Goal: Complete application form

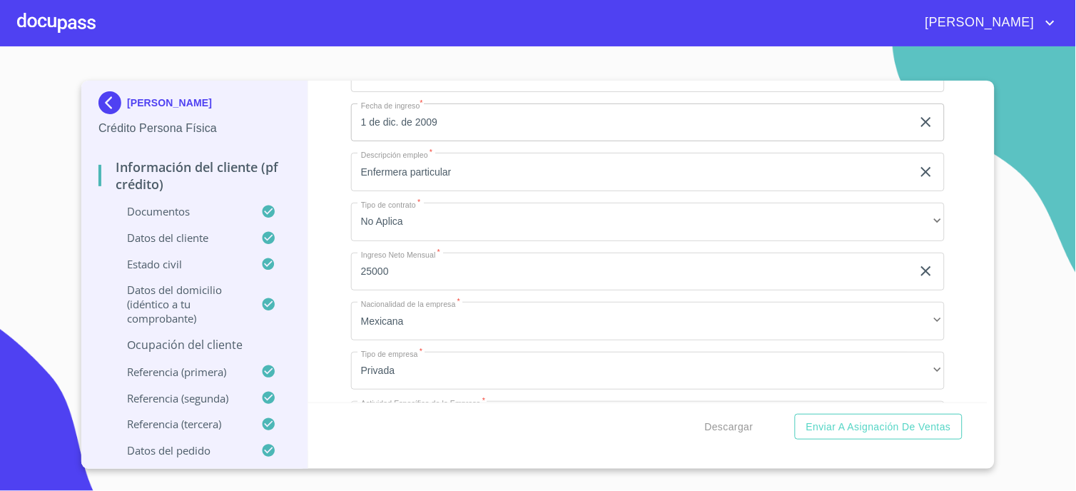
scroll to position [5945, 0]
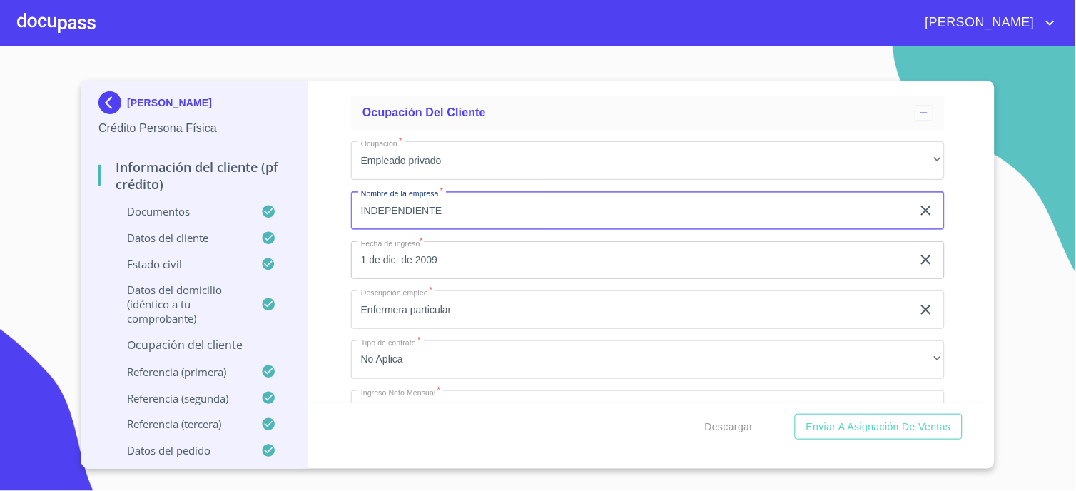
click at [444, 205] on input "INDEPENDIENTE" at bounding box center [631, 210] width 561 height 39
type input "I"
type input "INDEPENDIENTE"
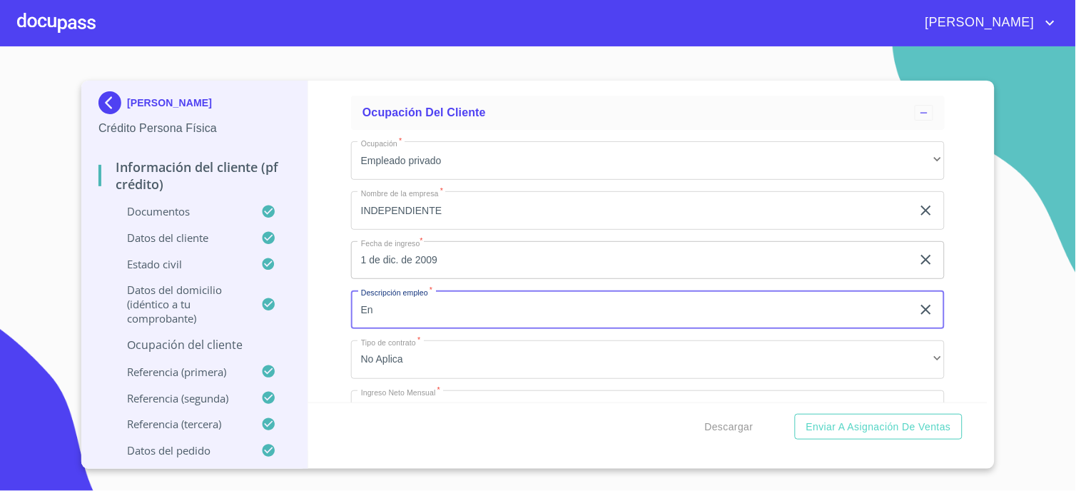
type input "E"
type input "SERVICIOS DE ENFERMERIA A DOMICILIO"
click at [319, 359] on div "Información del cliente (PF crédito) Documentos Documento de identificación.   …" at bounding box center [648, 242] width 680 height 322
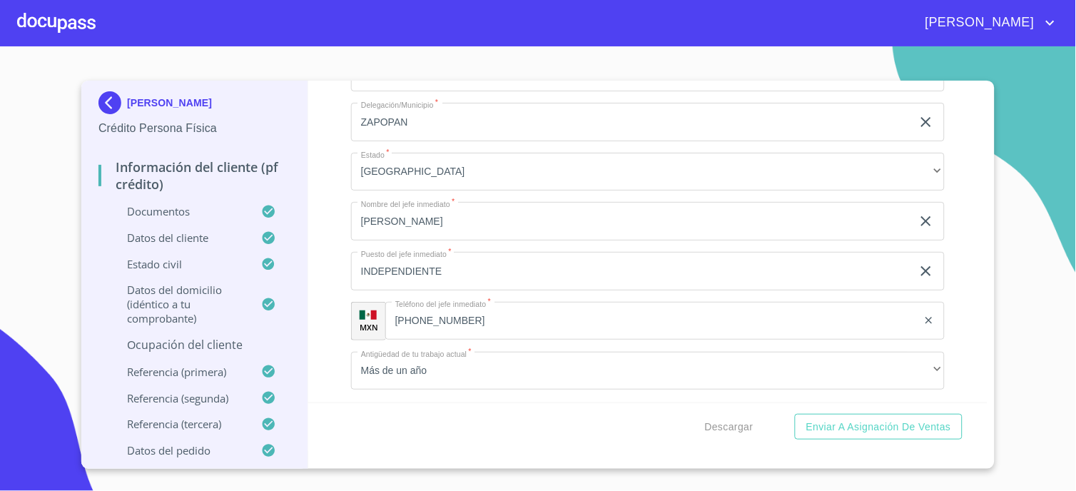
scroll to position [6816, 0]
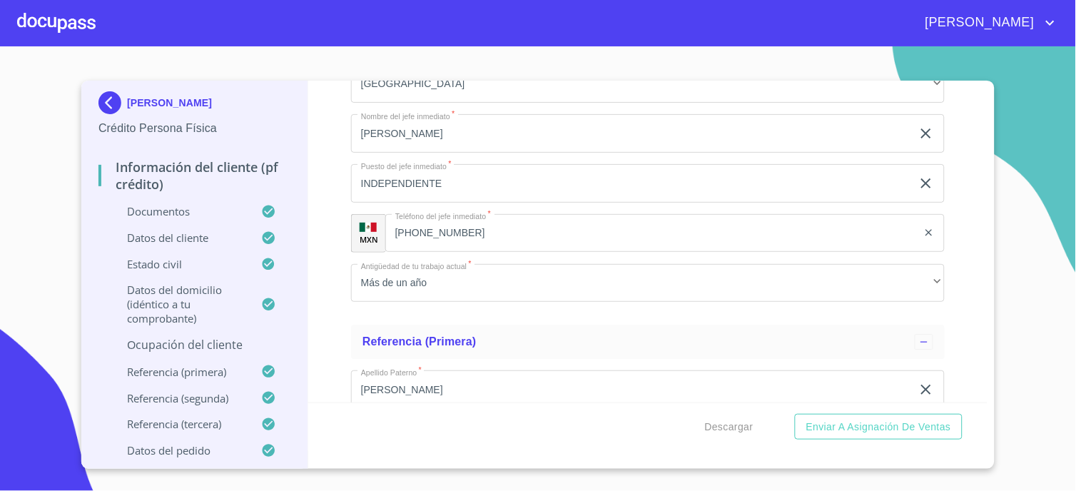
click at [338, 315] on div "Información del cliente (PF crédito) Documentos Documento de identificación.   …" at bounding box center [648, 242] width 680 height 322
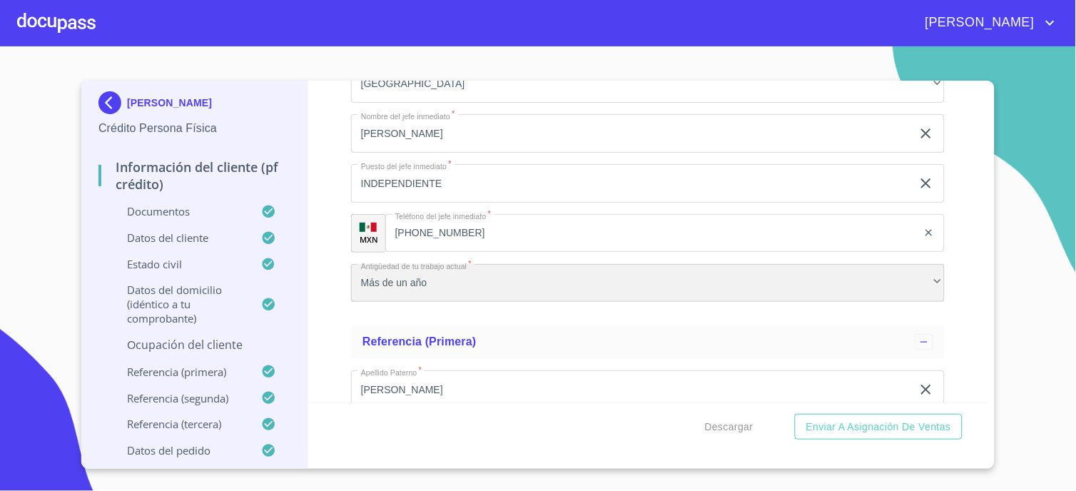
click at [396, 271] on div "Más de un año" at bounding box center [648, 283] width 594 height 39
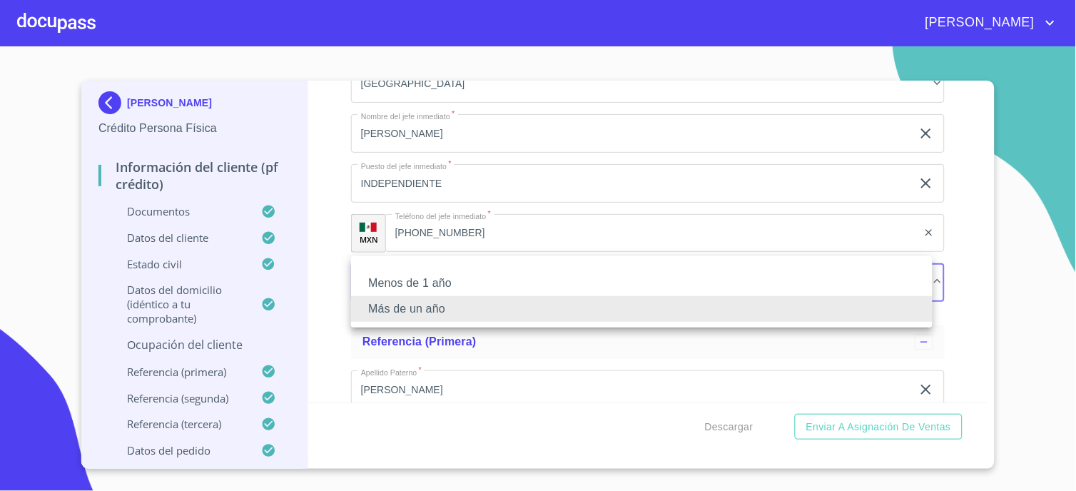
click at [404, 312] on li "Más de un año" at bounding box center [641, 309] width 581 height 26
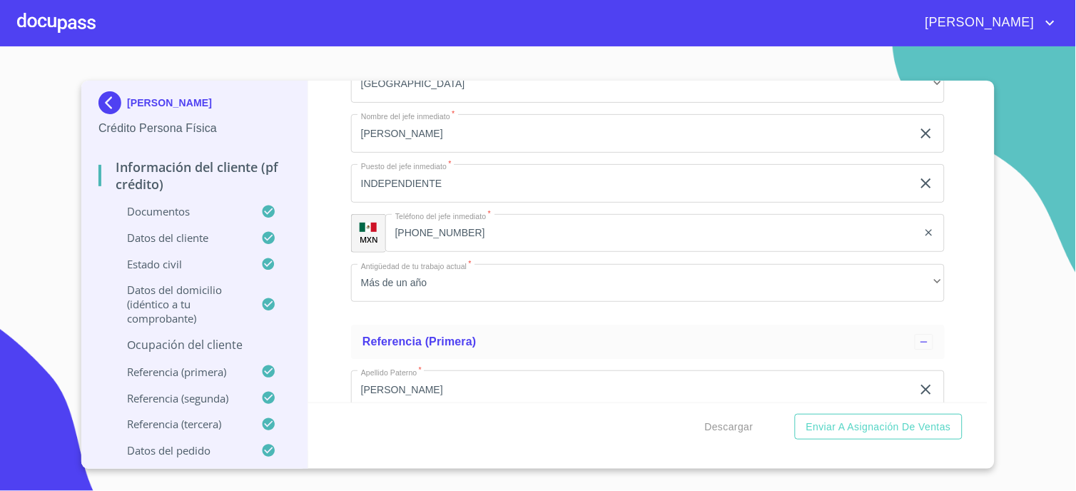
click at [330, 314] on div "Información del cliente (PF crédito) Documentos Documento de identificación.   …" at bounding box center [648, 242] width 680 height 322
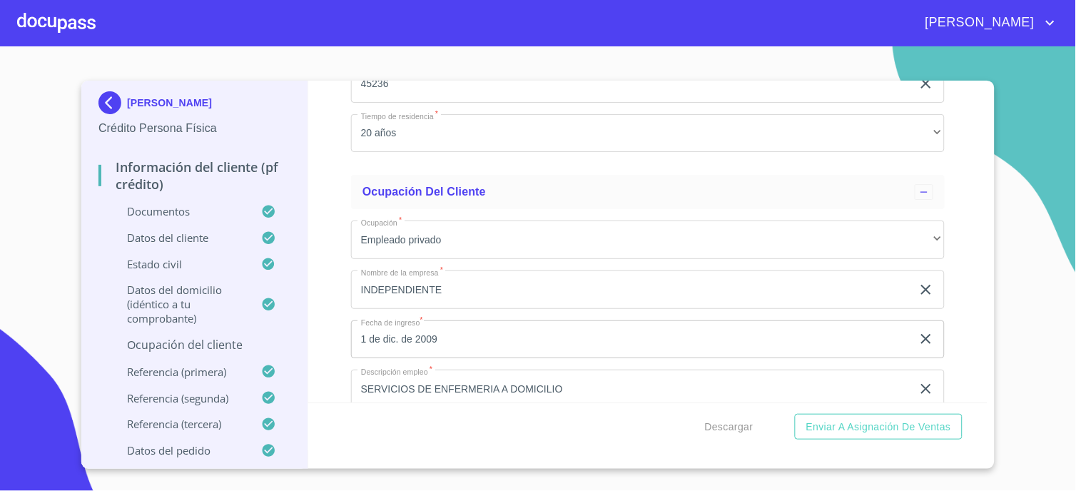
scroll to position [5945, 0]
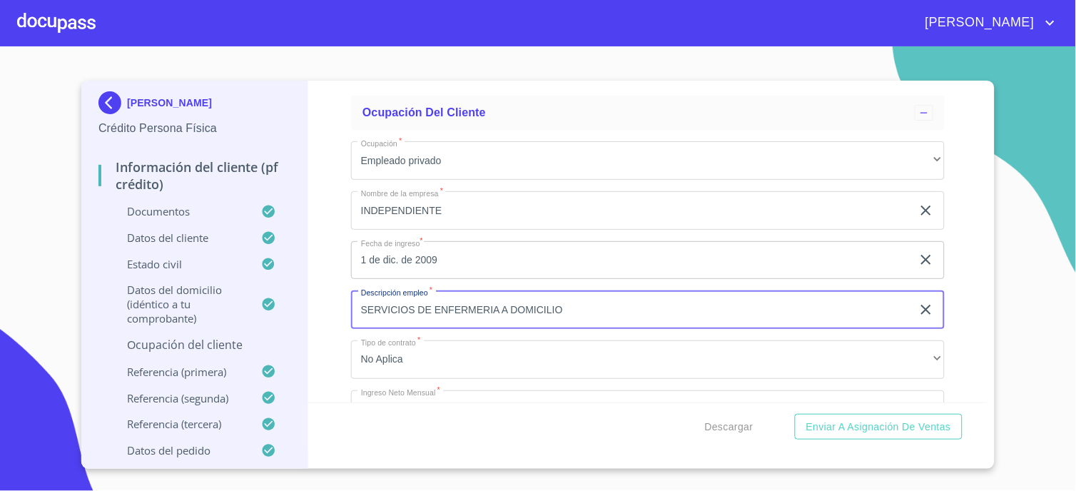
click at [335, 310] on div "Información del cliente (PF crédito) Documentos Documento de identificación.   …" at bounding box center [648, 242] width 680 height 322
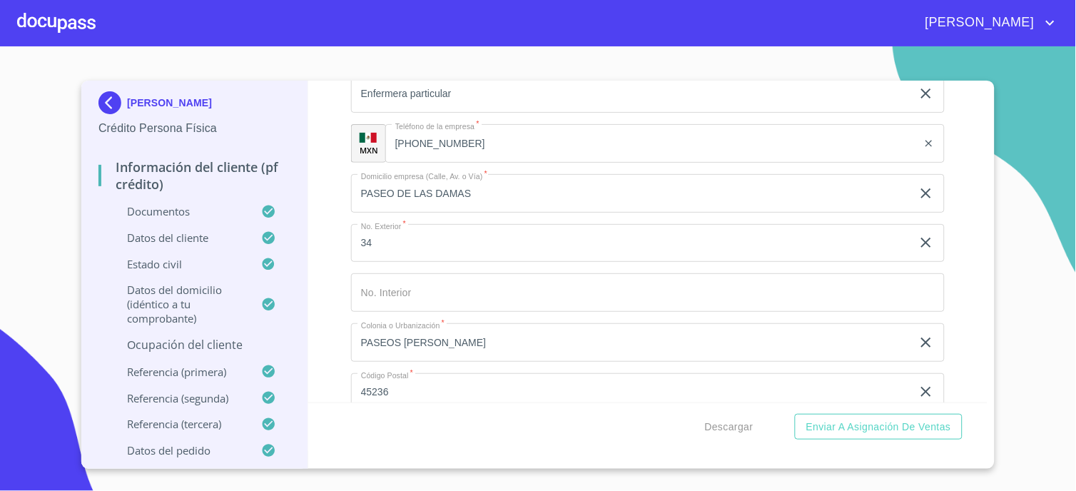
scroll to position [6340, 0]
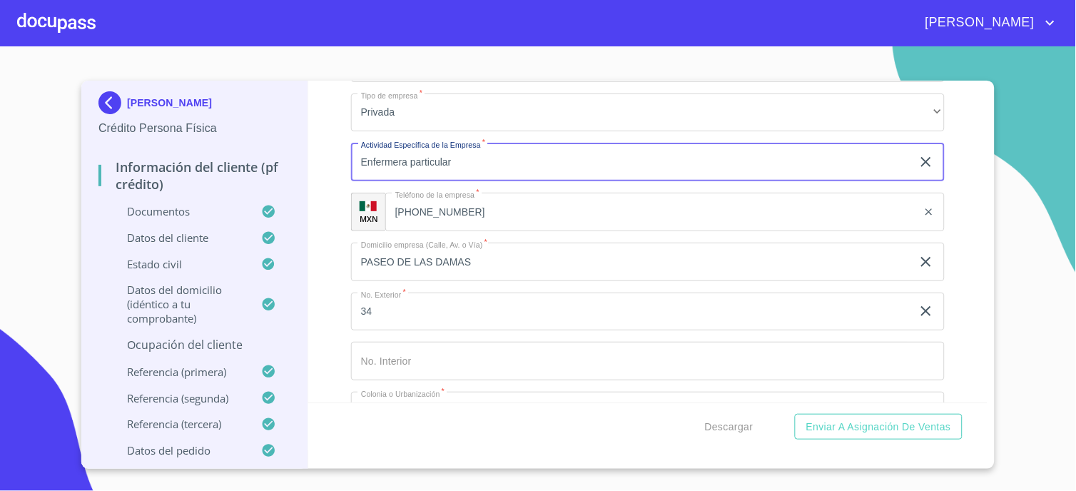
click at [519, 218] on input "[PHONE_NUMBER]" at bounding box center [651, 212] width 532 height 39
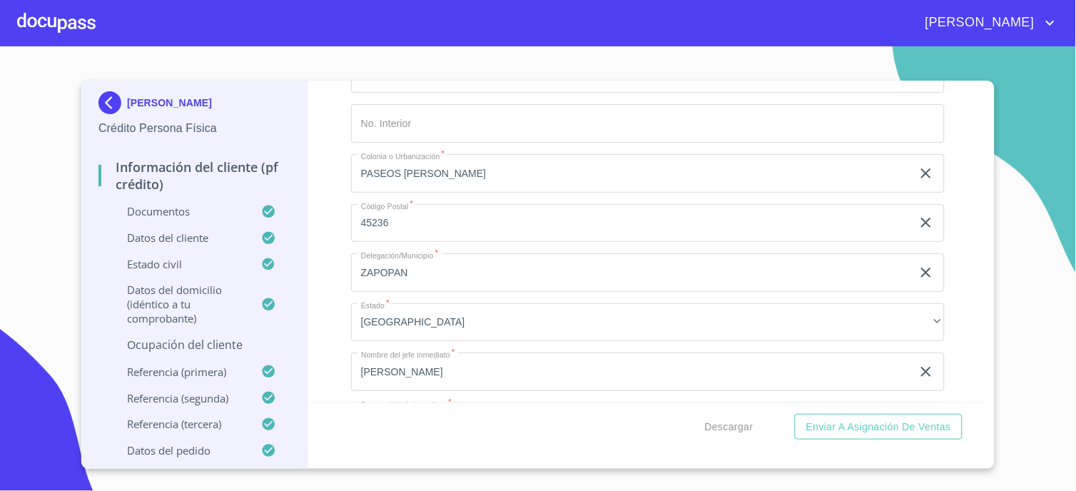
scroll to position [6579, 0]
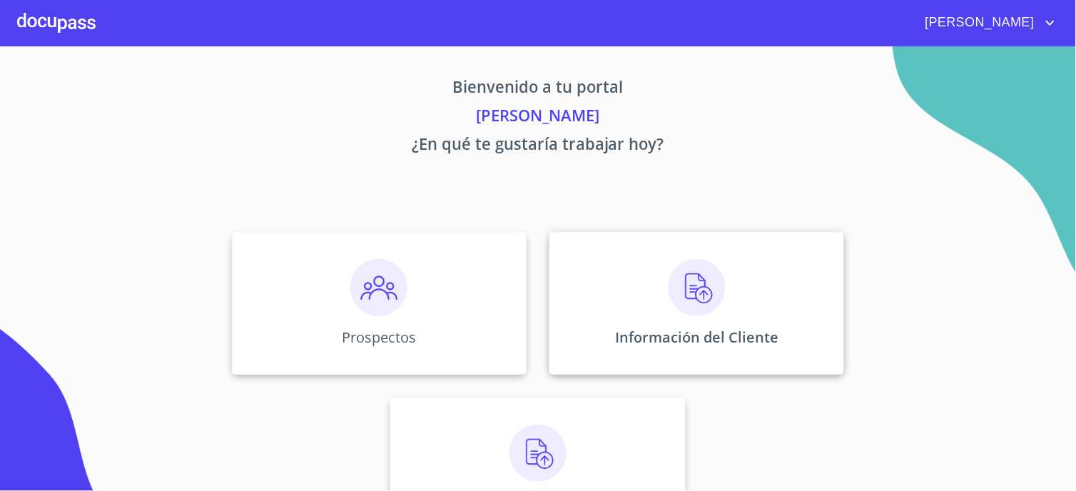
click at [689, 278] on img at bounding box center [696, 287] width 57 height 57
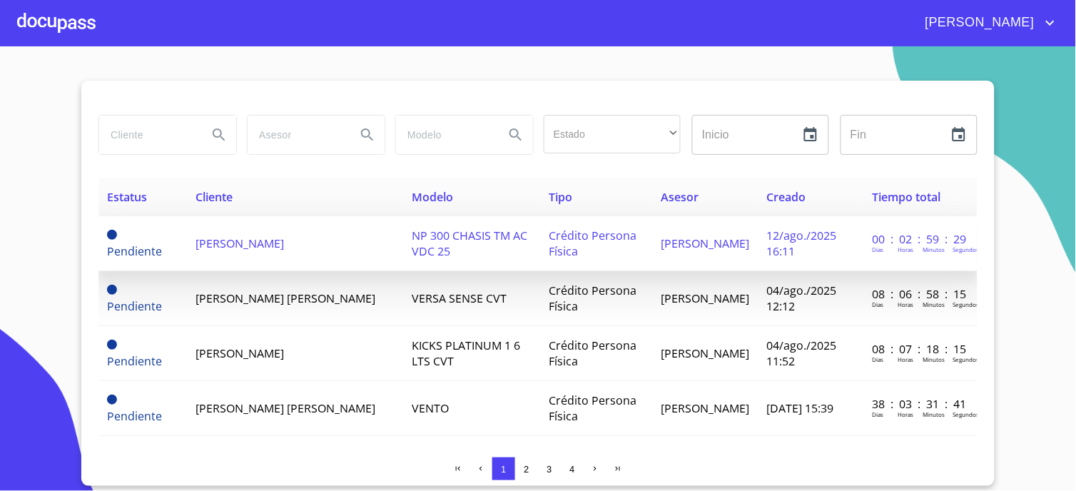
click at [231, 241] on span "[PERSON_NAME]" at bounding box center [240, 243] width 88 height 16
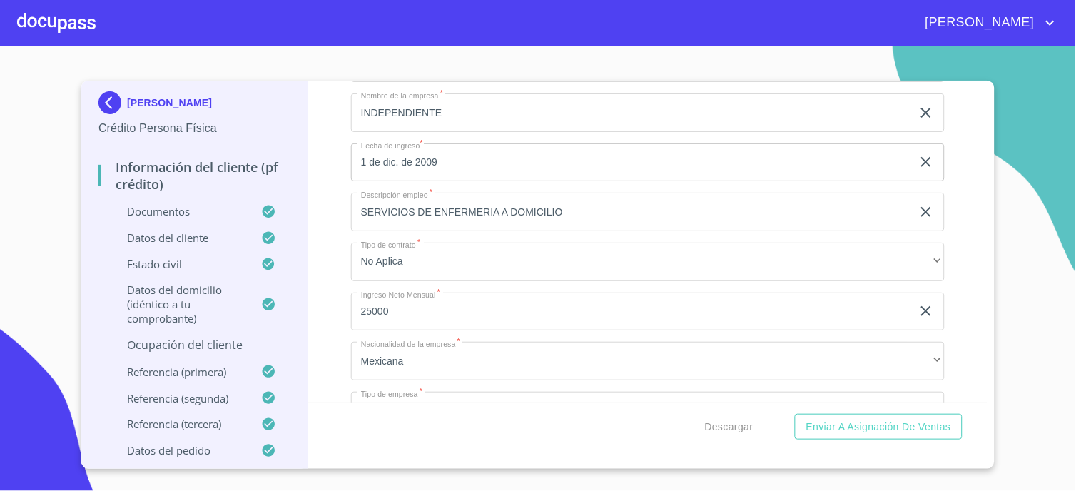
scroll to position [6126, 0]
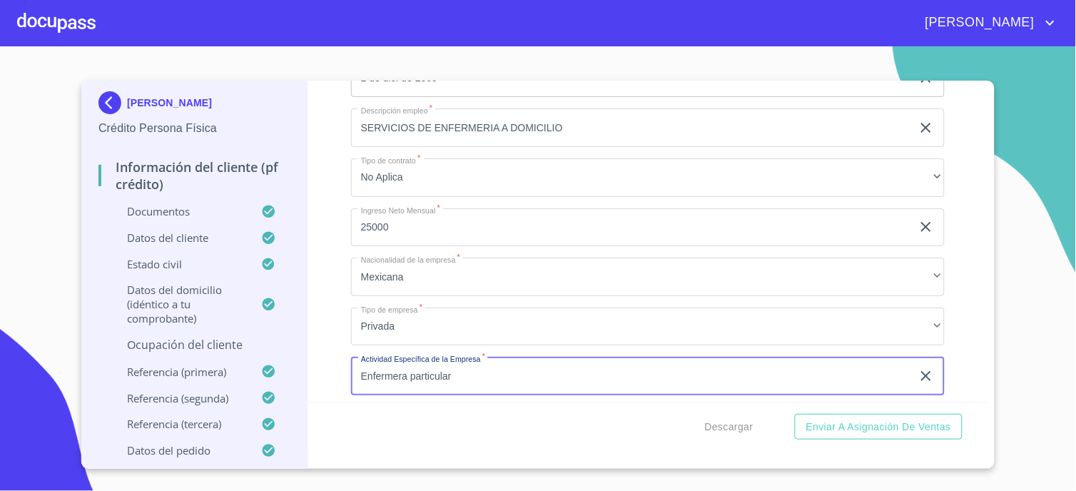
click at [452, 367] on input "Enfermera particular" at bounding box center [631, 376] width 561 height 39
type input "E"
type input "SERVICIOS DE ENFERMERIA A DOMICILIO"
click at [327, 327] on div "Información del cliente (PF crédito) Documentos Documento de identificación.   …" at bounding box center [648, 242] width 680 height 322
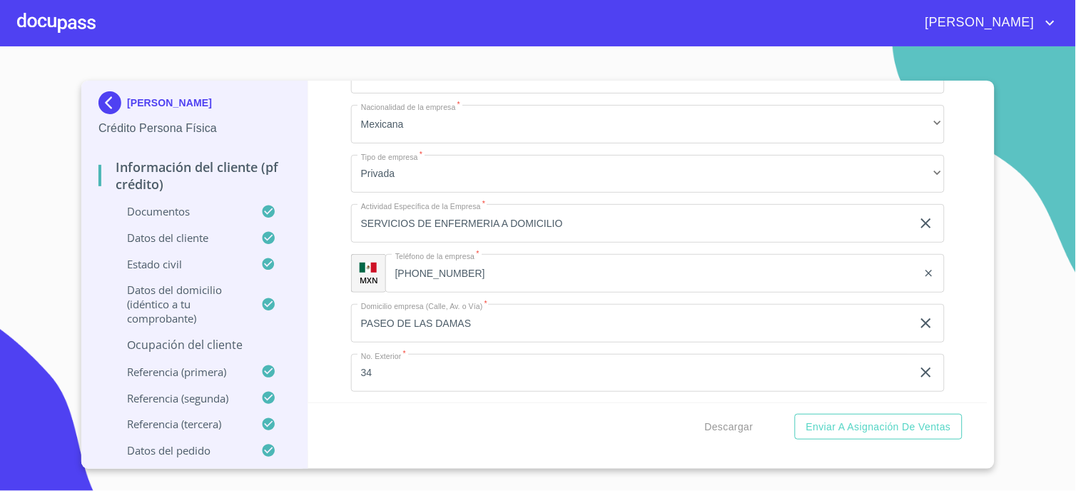
scroll to position [6286, 0]
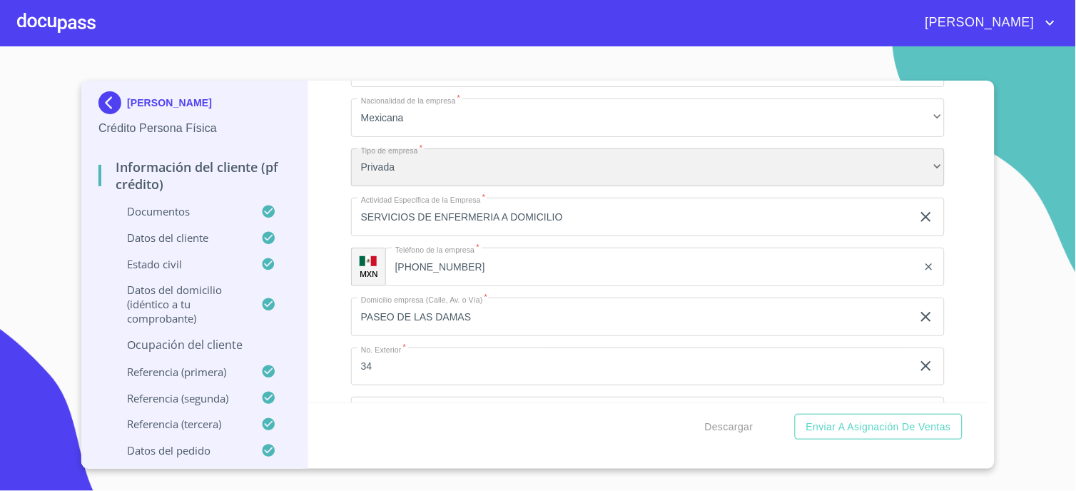
click at [362, 162] on div "Privada" at bounding box center [648, 167] width 594 height 39
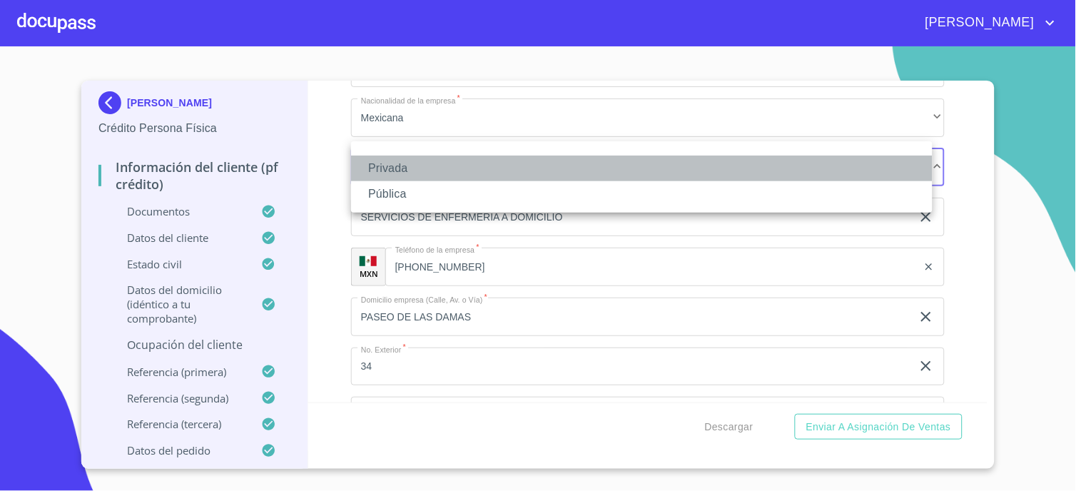
click at [375, 175] on li "Privada" at bounding box center [641, 169] width 581 height 26
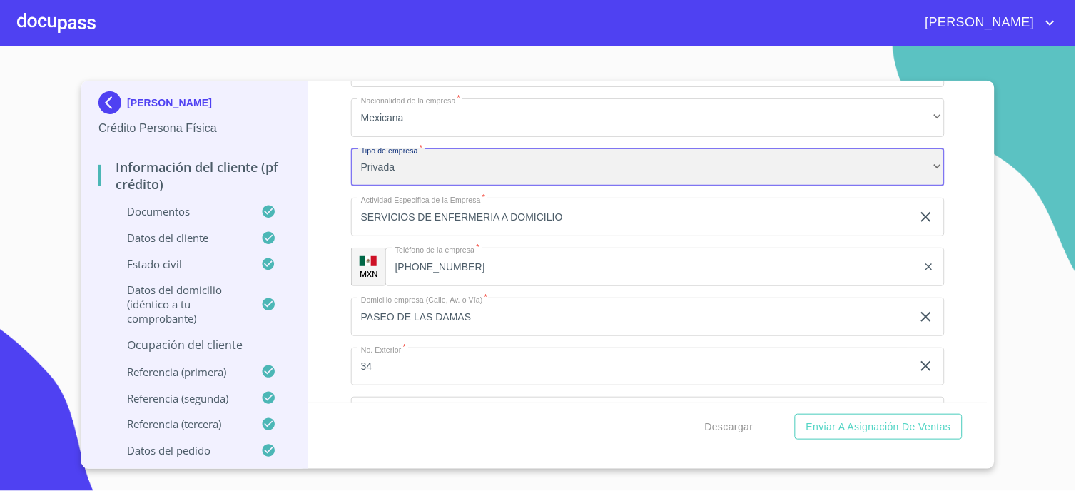
scroll to position [6126, 0]
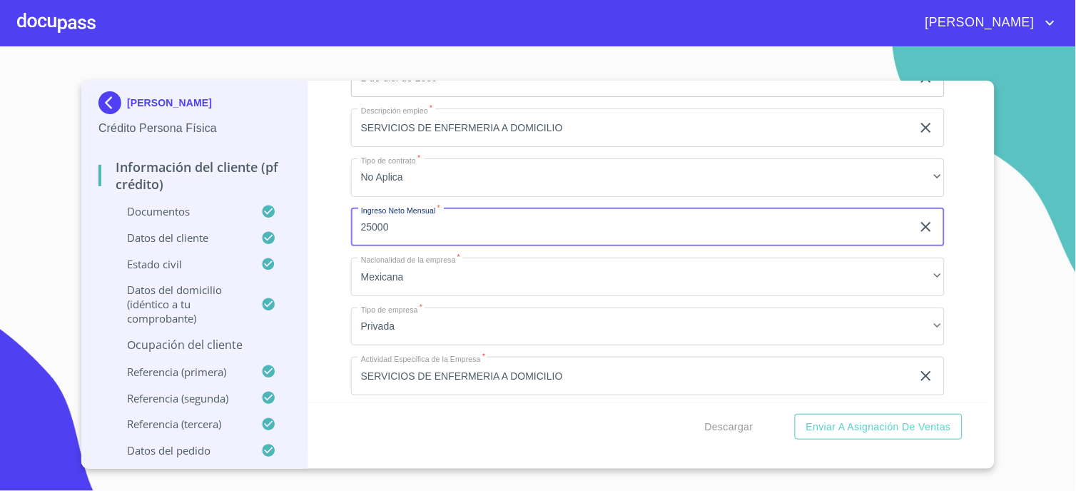
click at [402, 215] on input "25000" at bounding box center [631, 227] width 561 height 39
click at [334, 200] on div "Información del cliente (PF crédito) Documentos Documento de identificación.   …" at bounding box center [648, 242] width 680 height 322
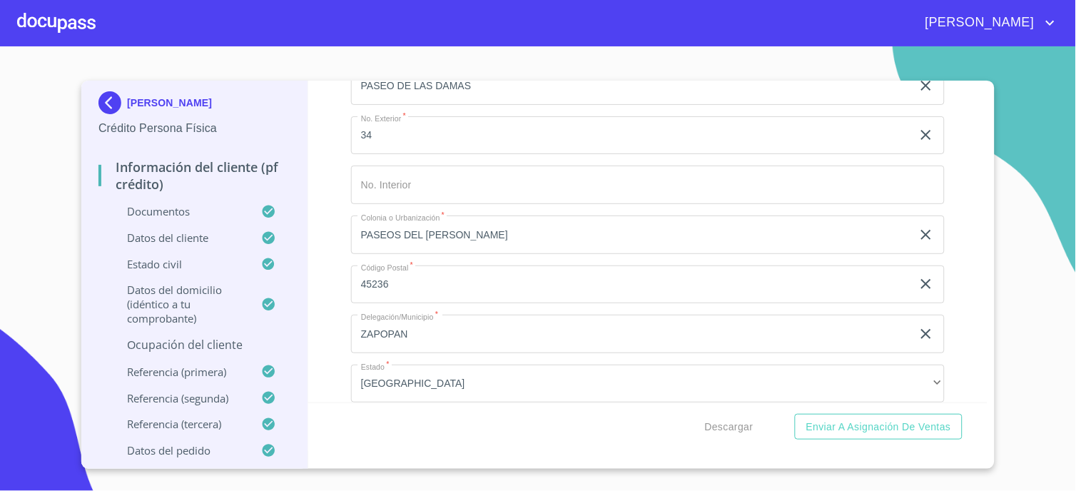
scroll to position [6523, 0]
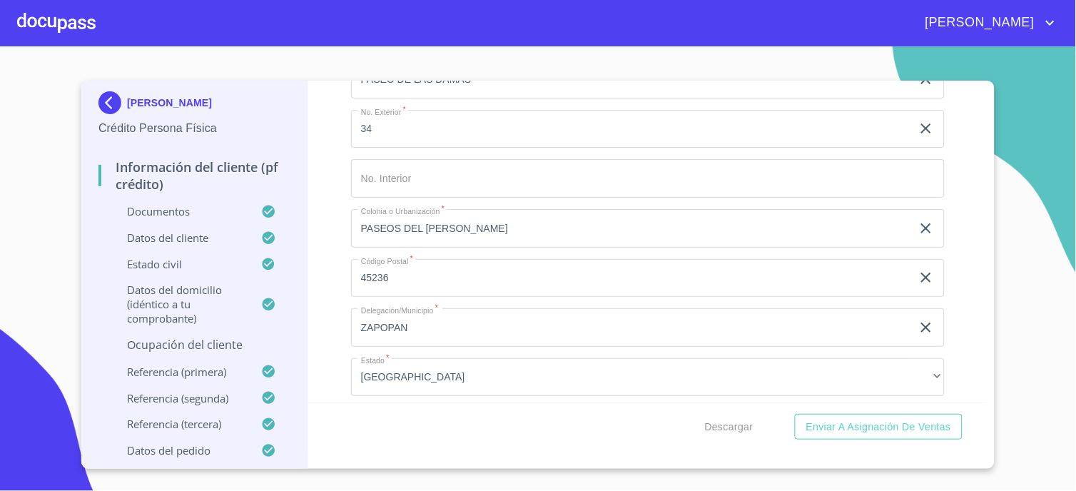
click at [317, 365] on div "Información del cliente (PF crédito) Documentos Documento de identificación.   …" at bounding box center [648, 242] width 680 height 322
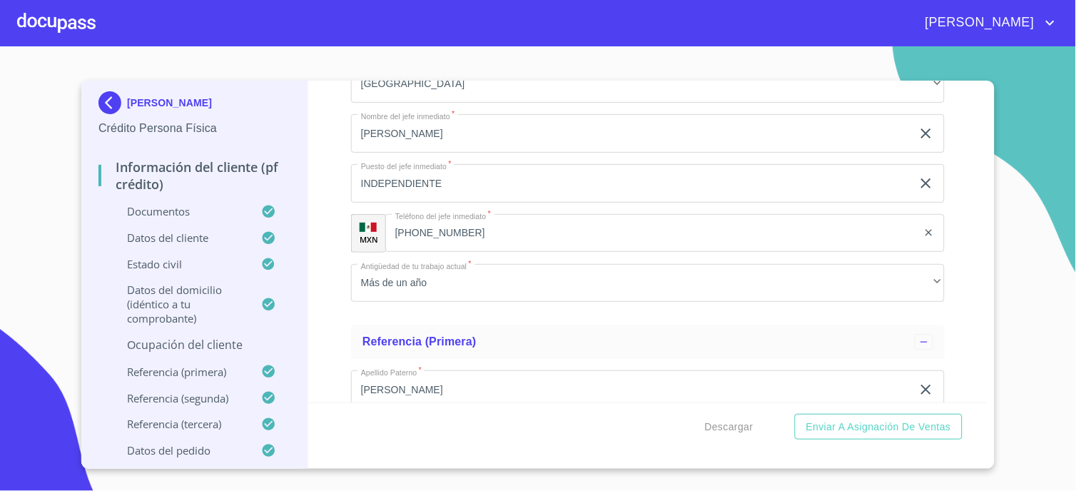
scroll to position [6840, 0]
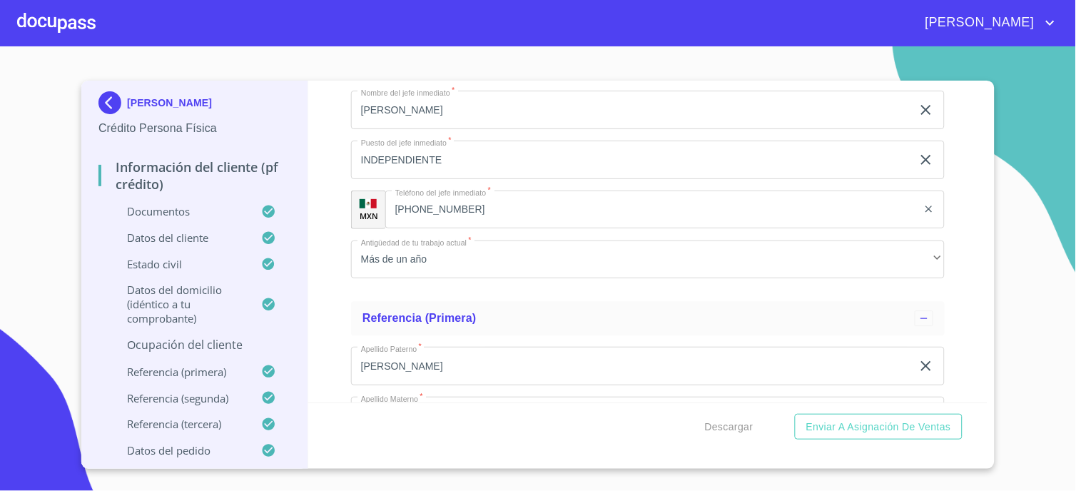
click at [325, 279] on div "Información del cliente (PF crédito) Documentos Documento de identificación.   …" at bounding box center [648, 242] width 680 height 322
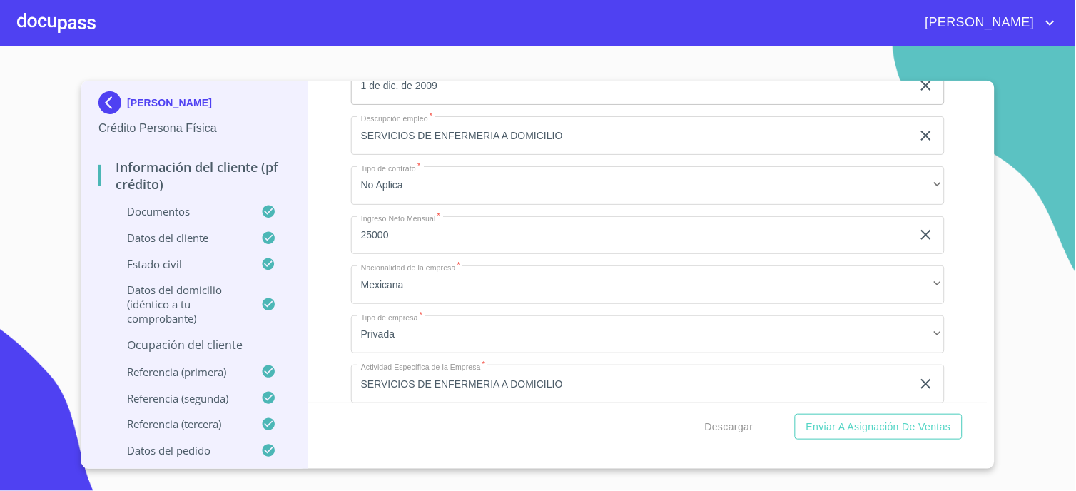
scroll to position [6504, 0]
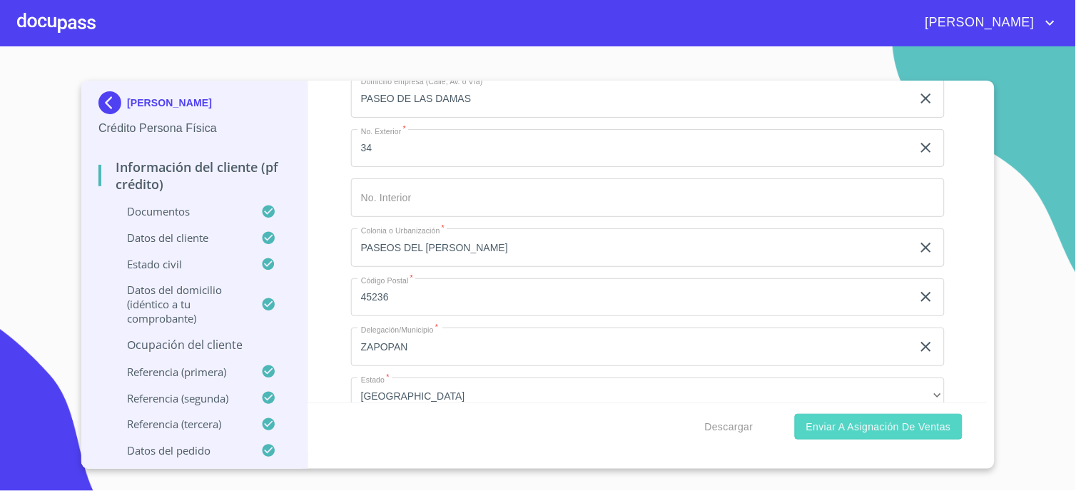
click at [860, 419] on span "Enviar a Asignación de Ventas" at bounding box center [878, 427] width 145 height 18
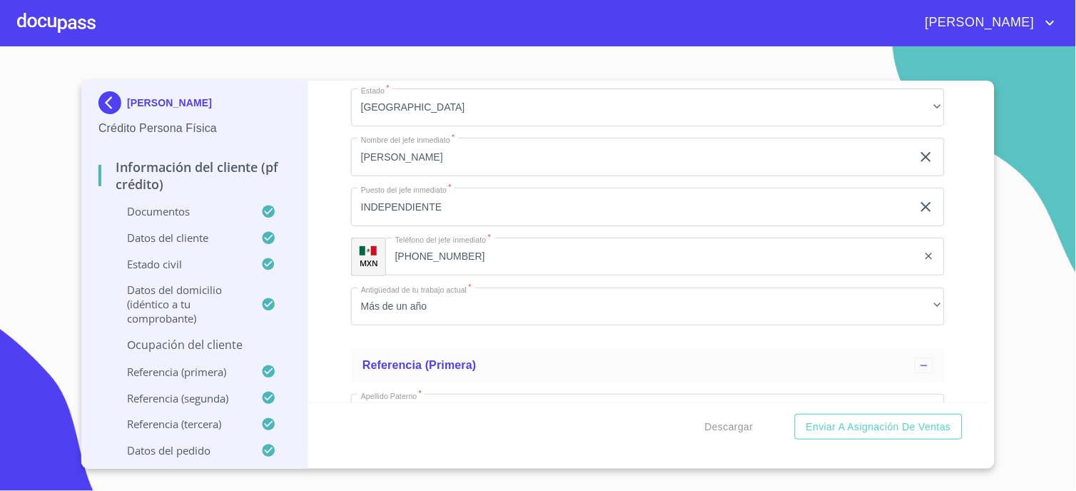
scroll to position [6821, 0]
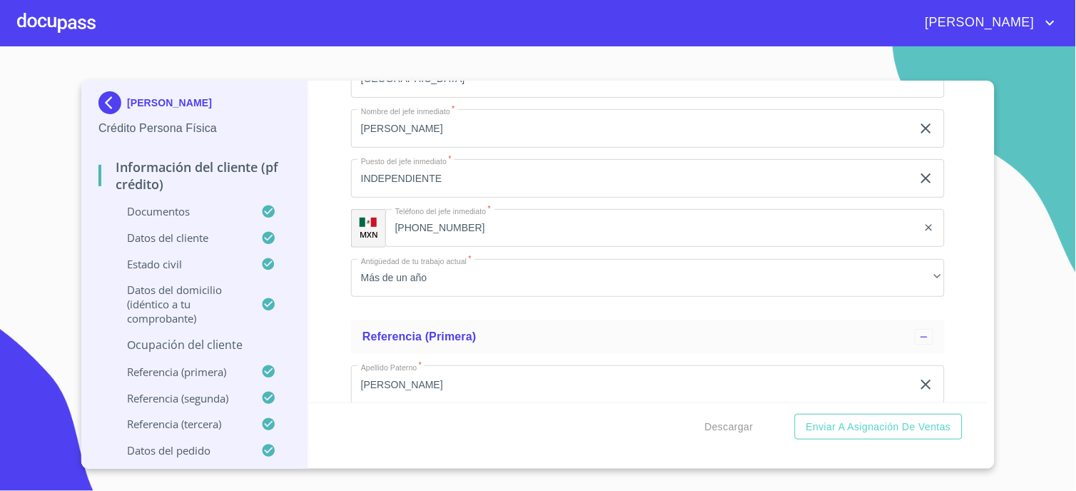
click at [957, 282] on div "Información del cliente (PF crédito) Documentos Documento de identificación.   …" at bounding box center [648, 242] width 680 height 322
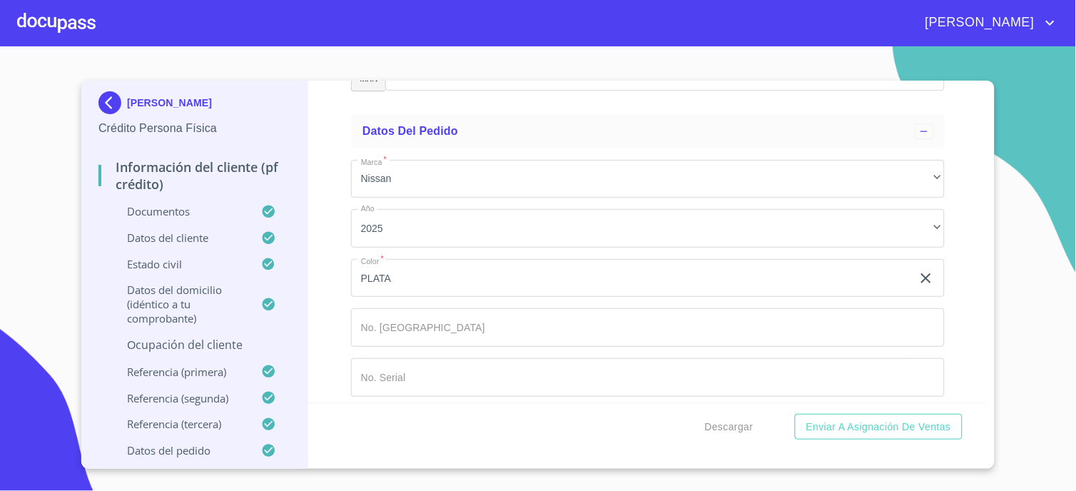
scroll to position [7590, 0]
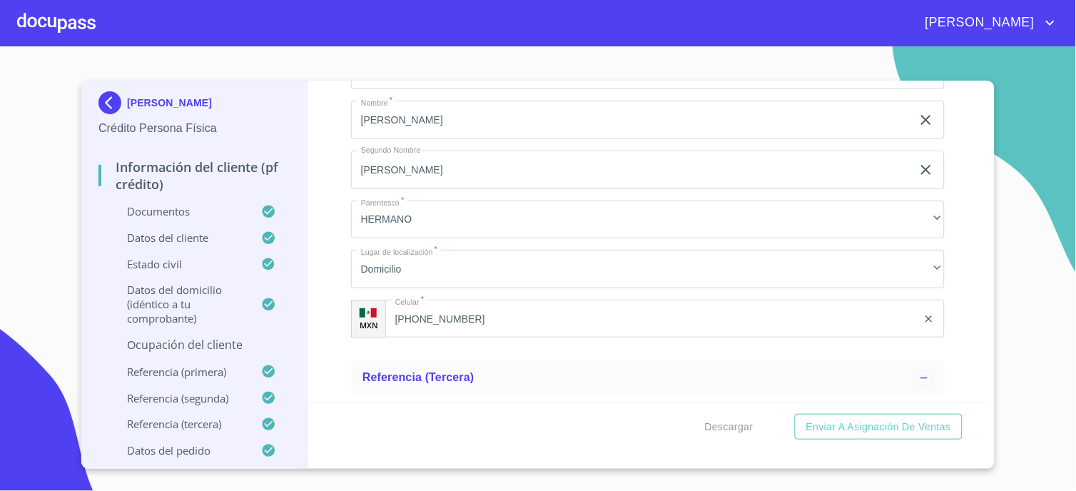
click at [236, 344] on p "Ocupación del Cliente" at bounding box center [194, 345] width 192 height 16
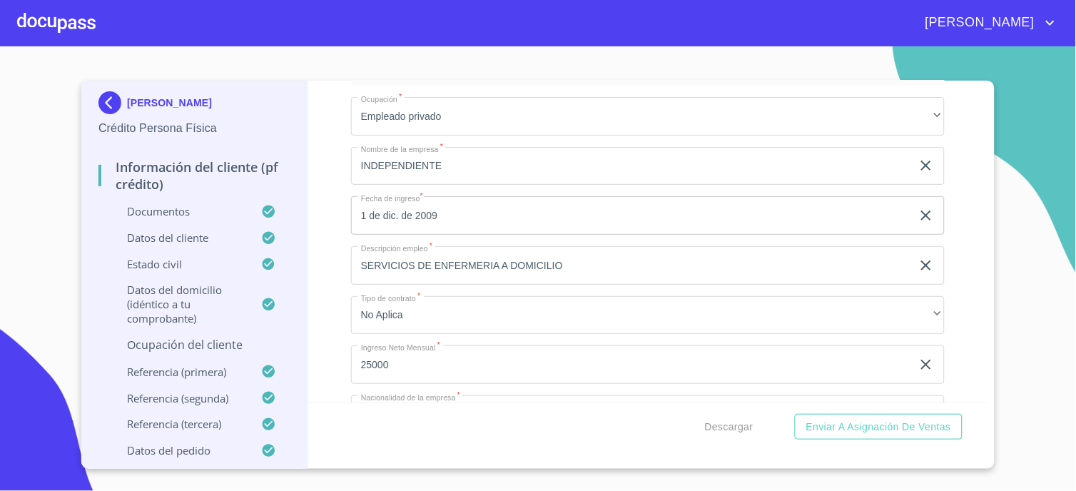
scroll to position [261, 0]
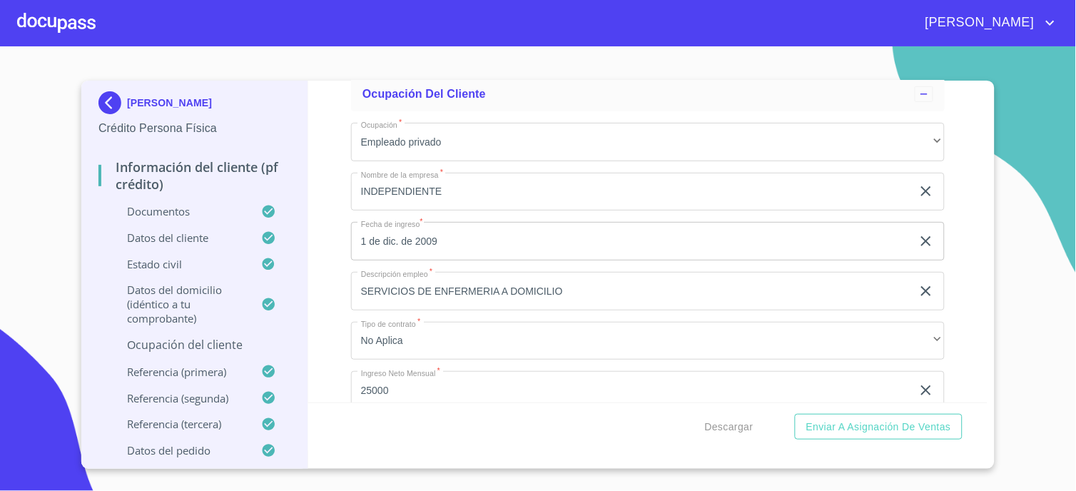
click at [116, 108] on img at bounding box center [112, 102] width 29 height 23
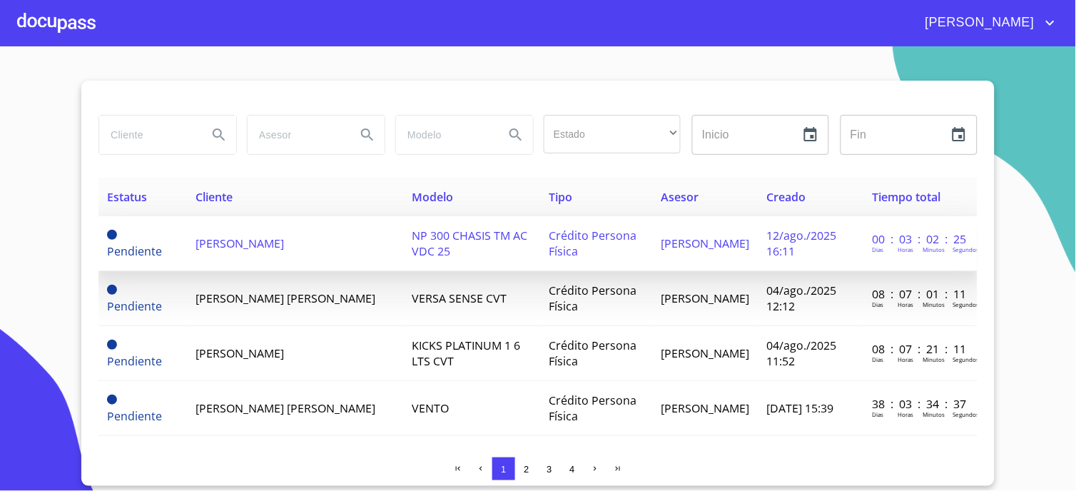
click at [205, 230] on td "[PERSON_NAME]" at bounding box center [296, 243] width 216 height 55
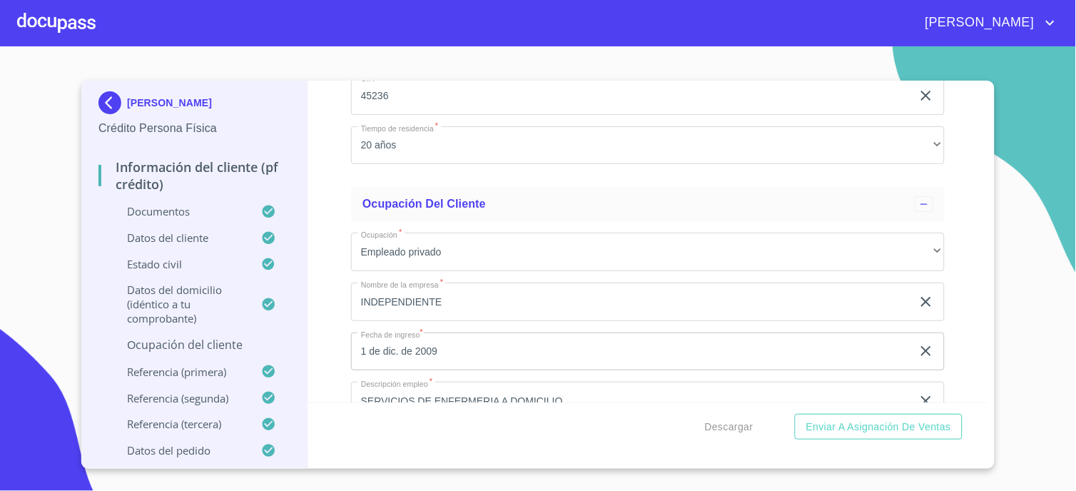
scroll to position [5855, 0]
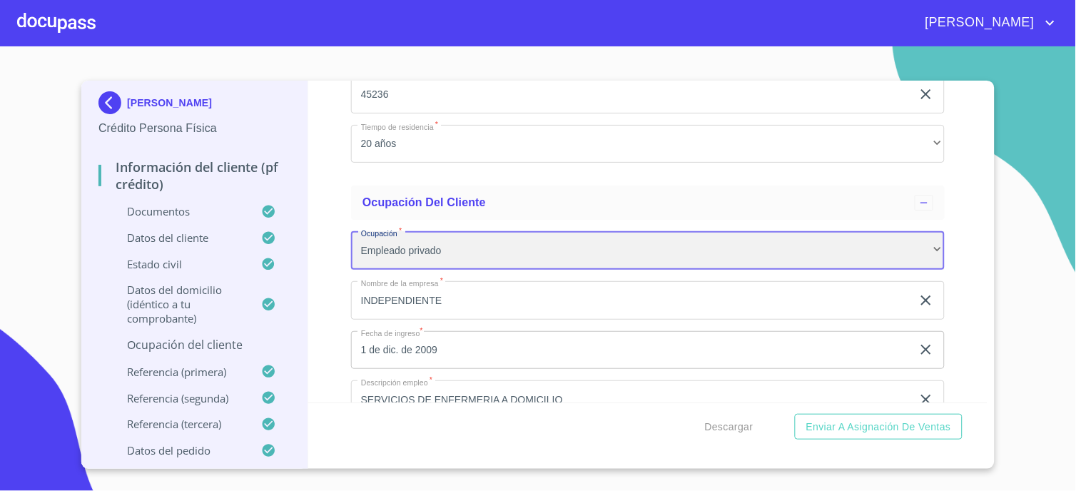
click at [479, 252] on div "Empleado privado" at bounding box center [648, 250] width 594 height 39
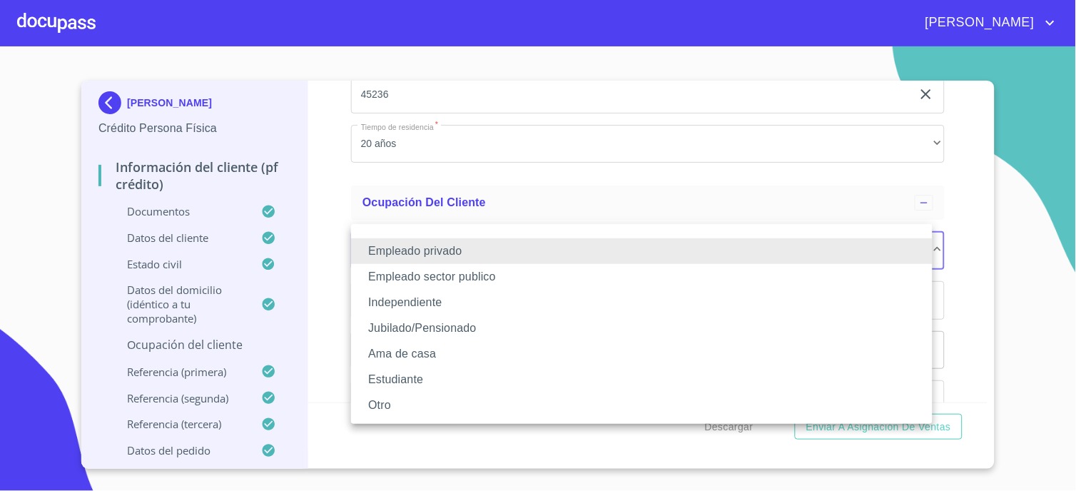
click at [423, 305] on li "Independiente" at bounding box center [641, 303] width 581 height 26
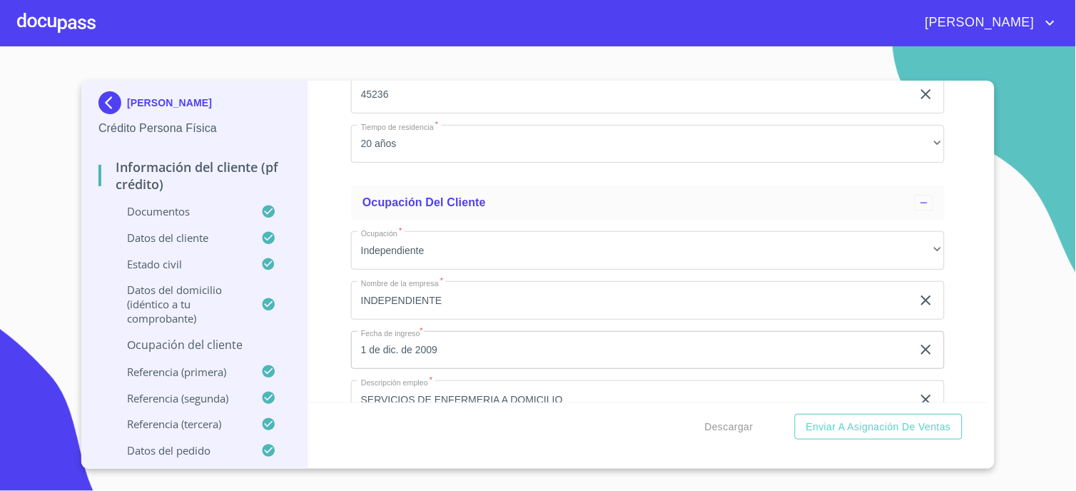
click at [944, 340] on div "Información del cliente (PF crédito) Documentos Documento de identificación.   …" at bounding box center [648, 242] width 680 height 322
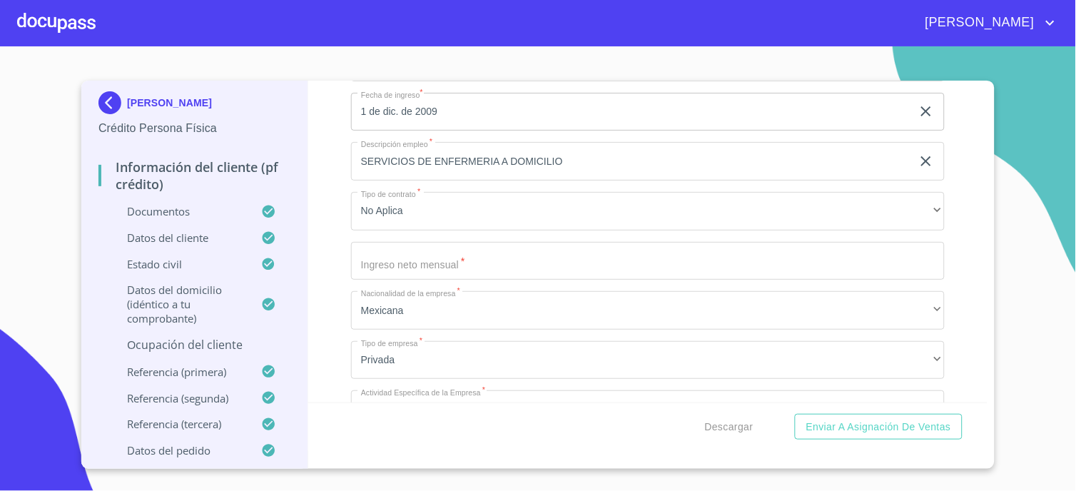
scroll to position [6172, 0]
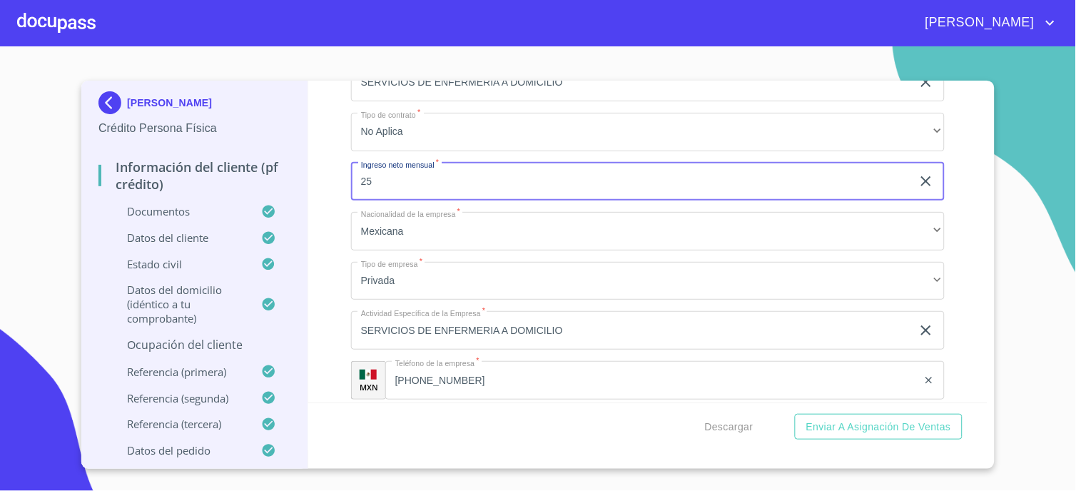
click at [795, 414] on button "Enviar a Asignación de Ventas" at bounding box center [879, 427] width 168 height 26
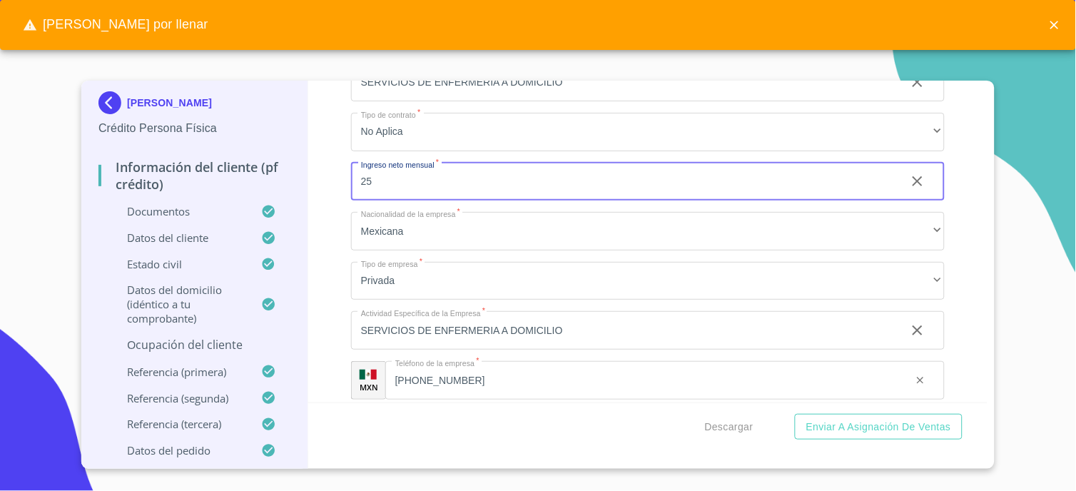
click at [795, 414] on button "Enviar a Asignación de Ventas" at bounding box center [879, 427] width 168 height 26
click at [1057, 25] on icon "close" at bounding box center [1054, 25] width 14 height 14
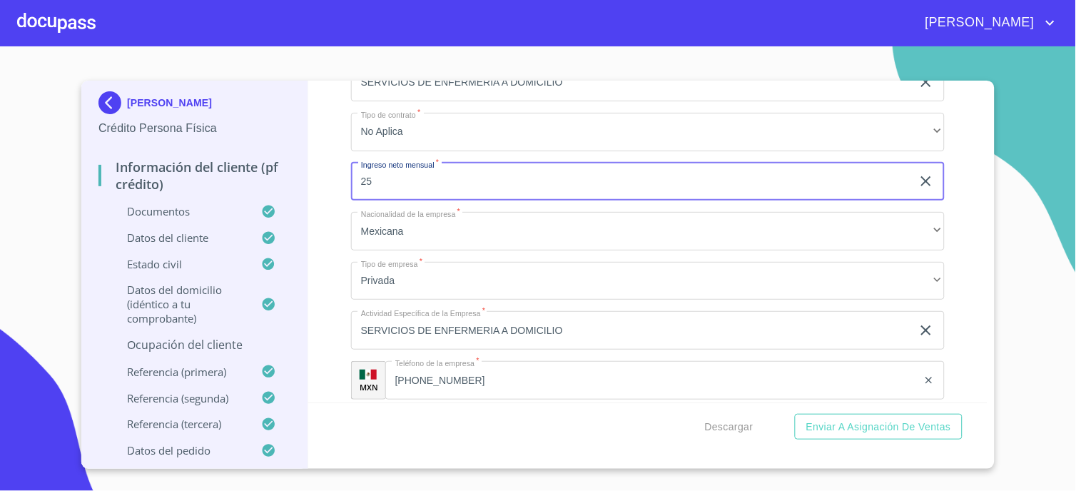
click at [410, 174] on input "25" at bounding box center [631, 182] width 561 height 39
type input "25000"
click at [947, 234] on div "Información del cliente (PF crédito) Documentos Documento de identificación.   …" at bounding box center [648, 242] width 680 height 322
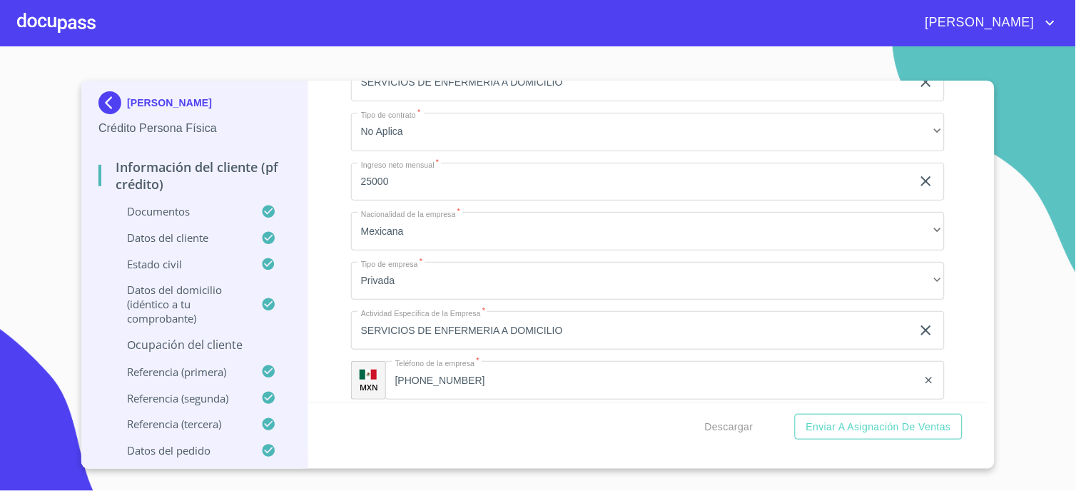
click at [956, 238] on div "Información del cliente (PF crédito) Documentos Documento de identificación.   …" at bounding box center [648, 242] width 680 height 322
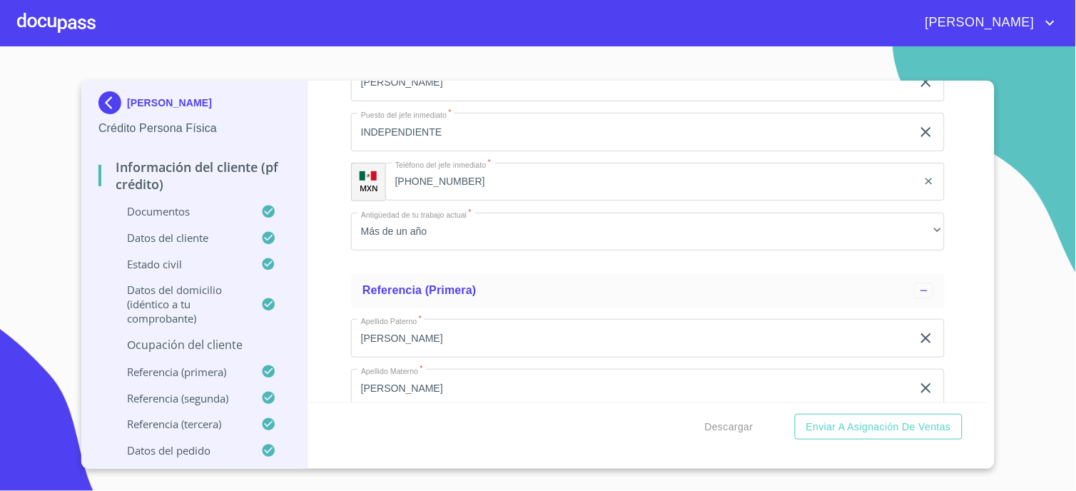
scroll to position [6885, 0]
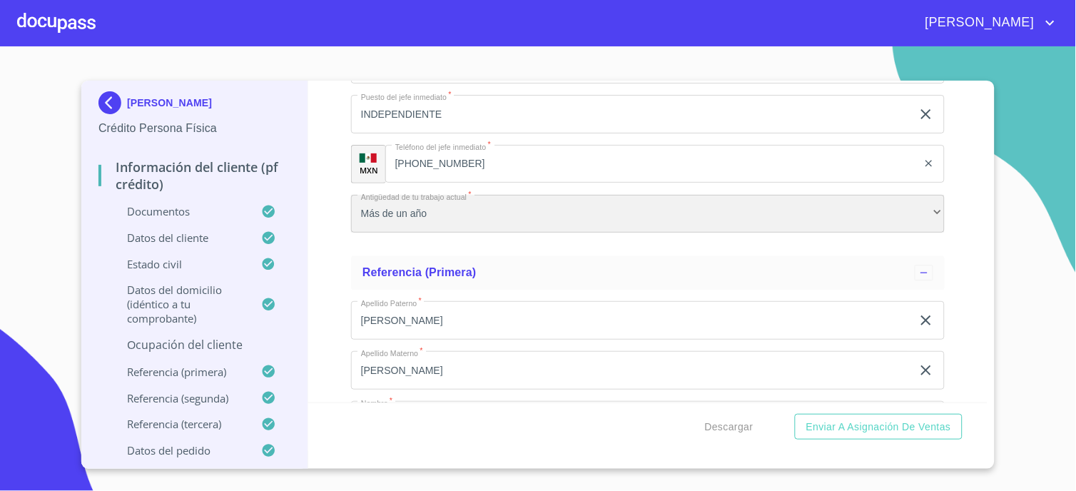
click at [454, 209] on div "Más de un año" at bounding box center [648, 214] width 594 height 39
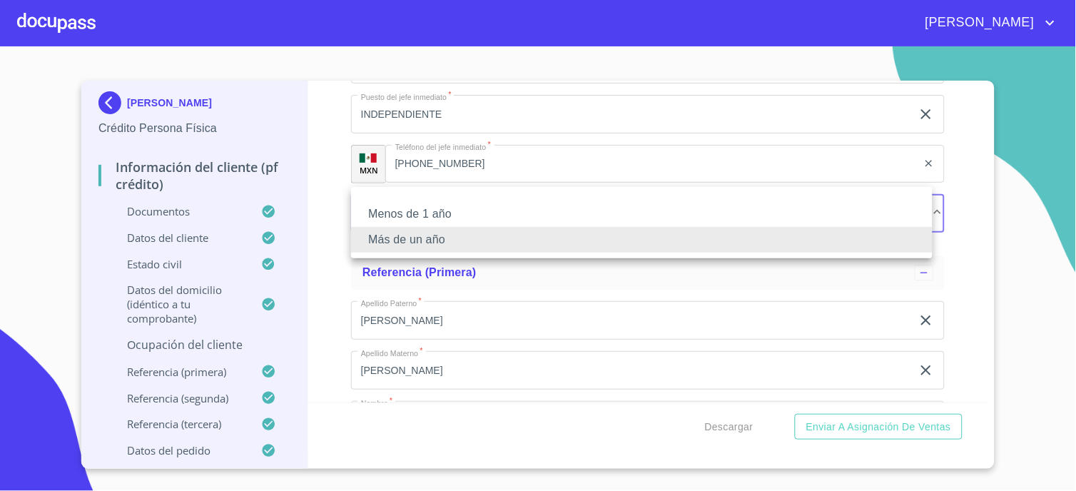
click at [424, 243] on li "Más de un año" at bounding box center [641, 240] width 581 height 26
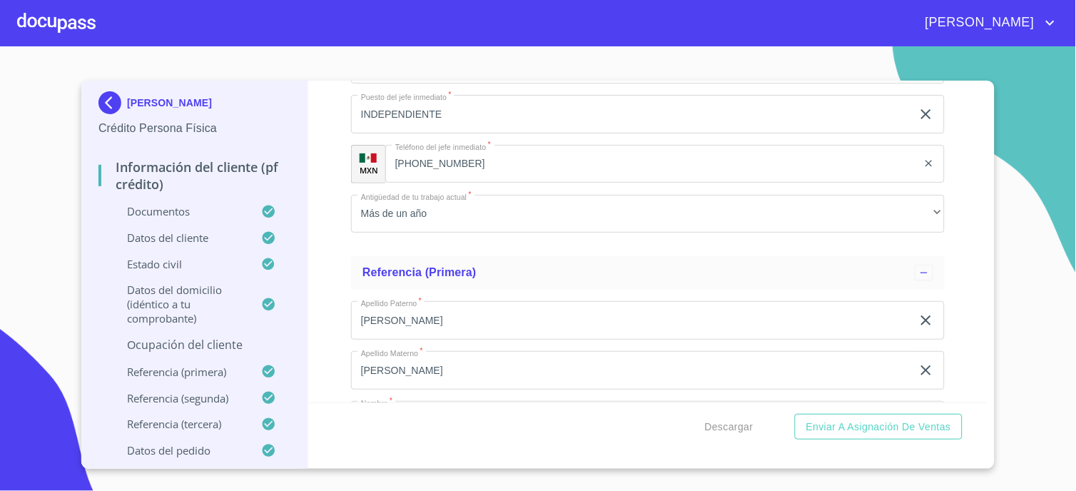
click at [334, 237] on div "Información del cliente (PF crédito) Documentos Documento de identificación.   …" at bounding box center [648, 242] width 680 height 322
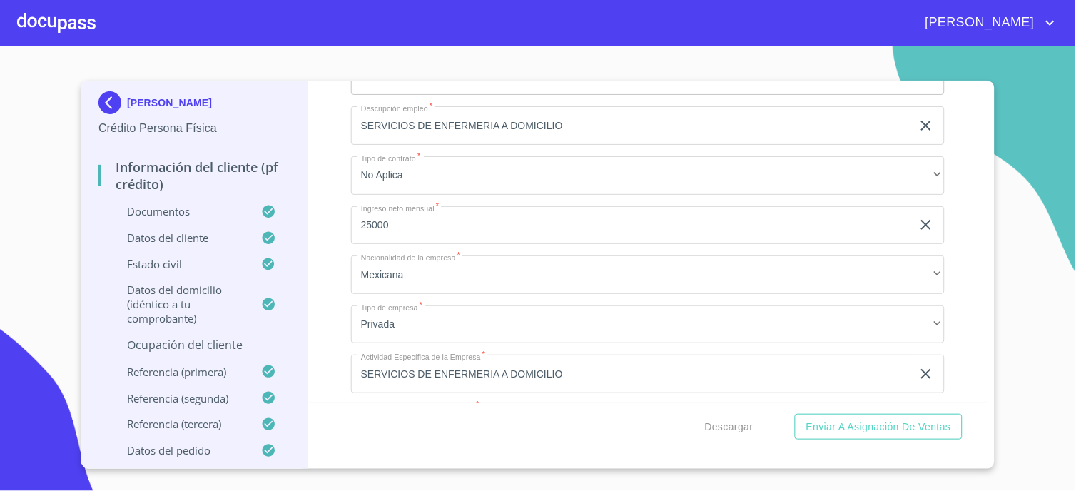
scroll to position [6049, 0]
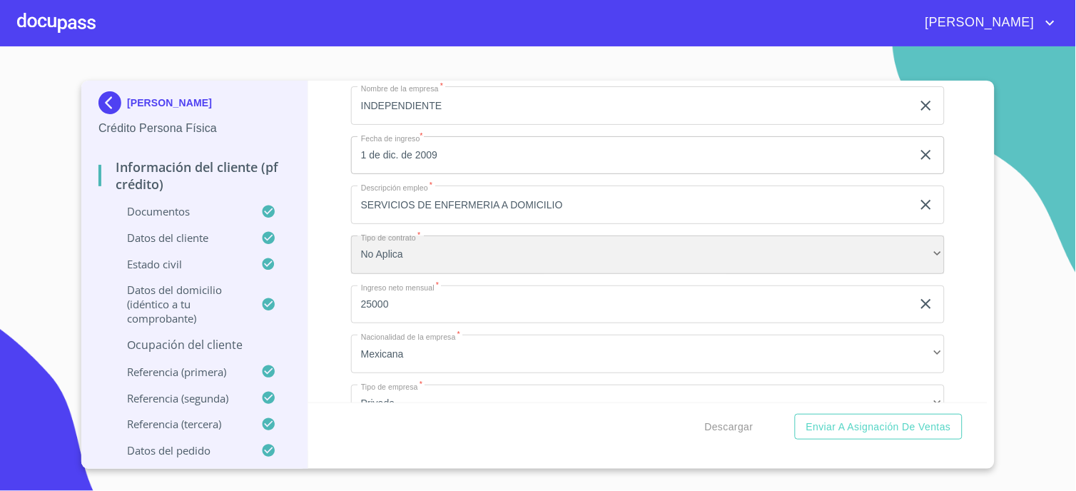
click at [890, 240] on div "No Aplica" at bounding box center [648, 254] width 594 height 39
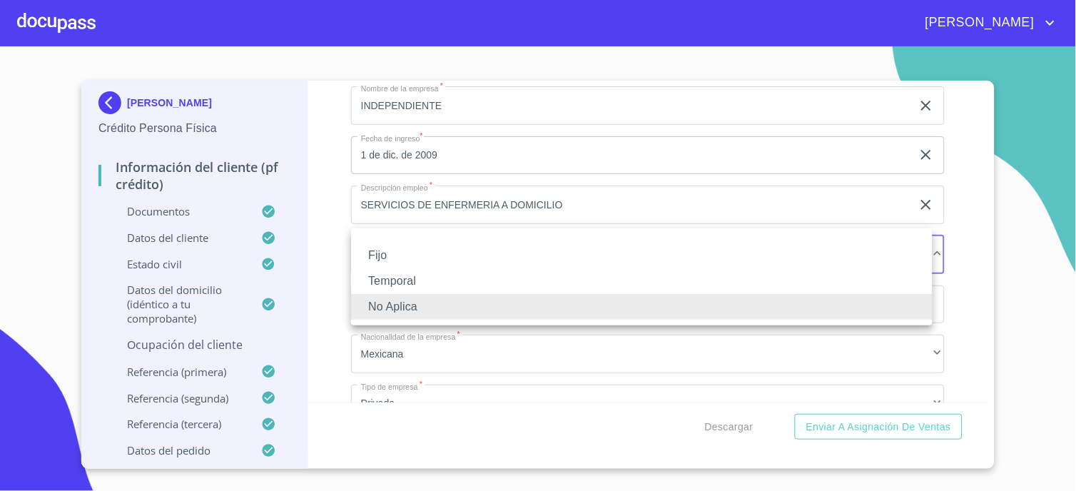
click at [457, 305] on li "No Aplica" at bounding box center [641, 307] width 581 height 26
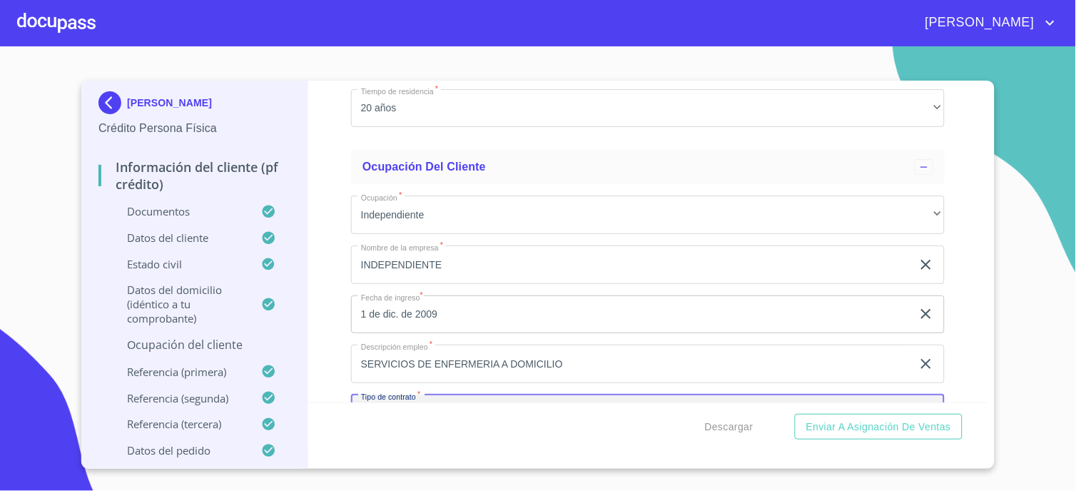
scroll to position [5969, 0]
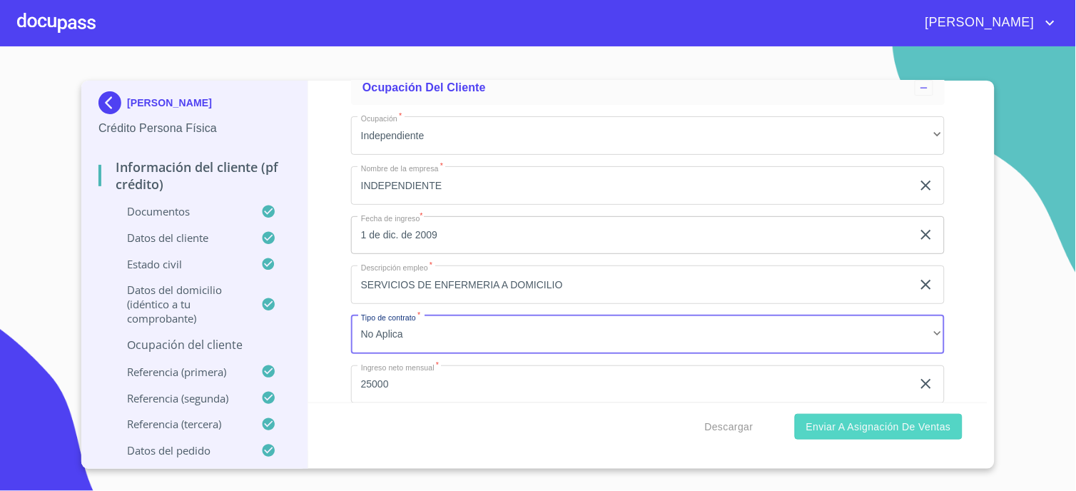
click at [867, 424] on span "Enviar a Asignación de Ventas" at bounding box center [878, 427] width 145 height 18
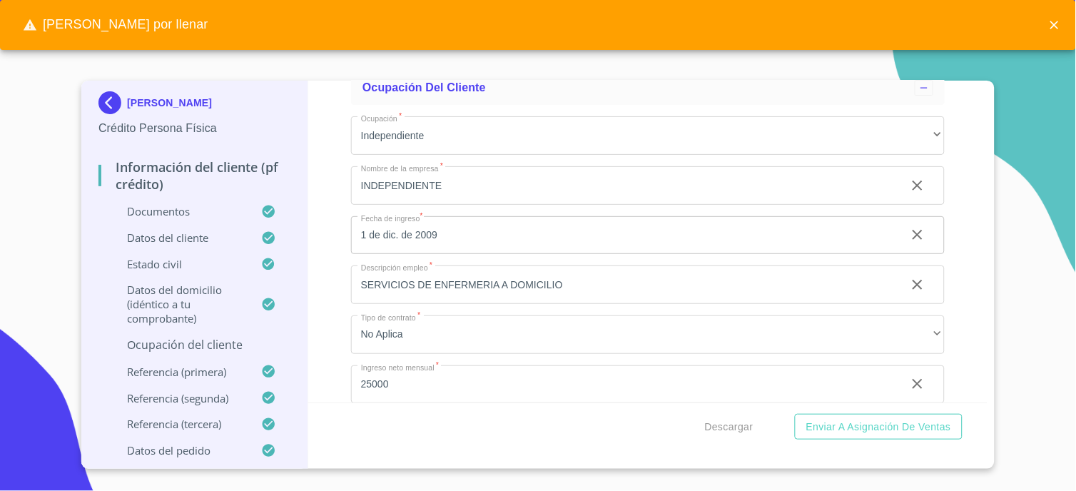
click at [949, 318] on div "Información del cliente (PF crédito) Documentos Documento de identificación.   …" at bounding box center [648, 242] width 680 height 322
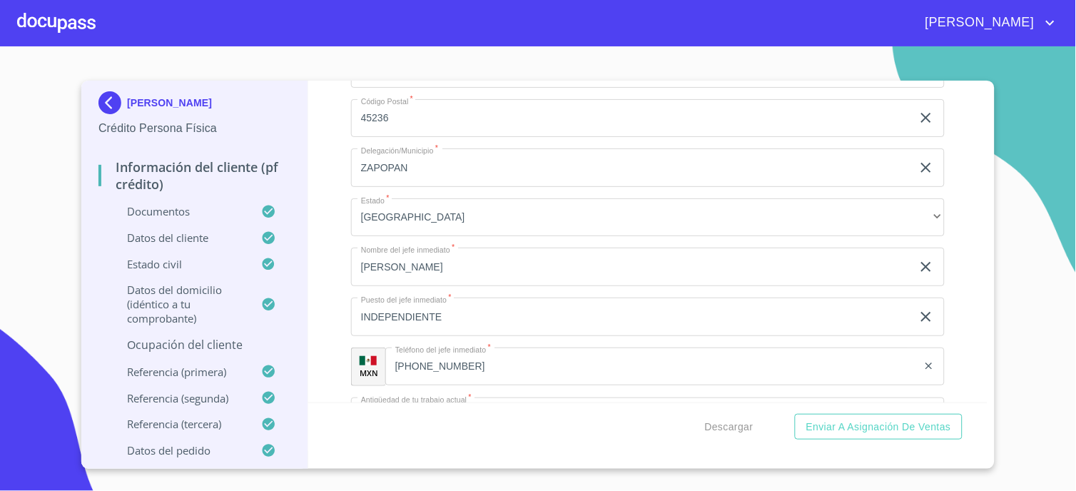
scroll to position [6525, 0]
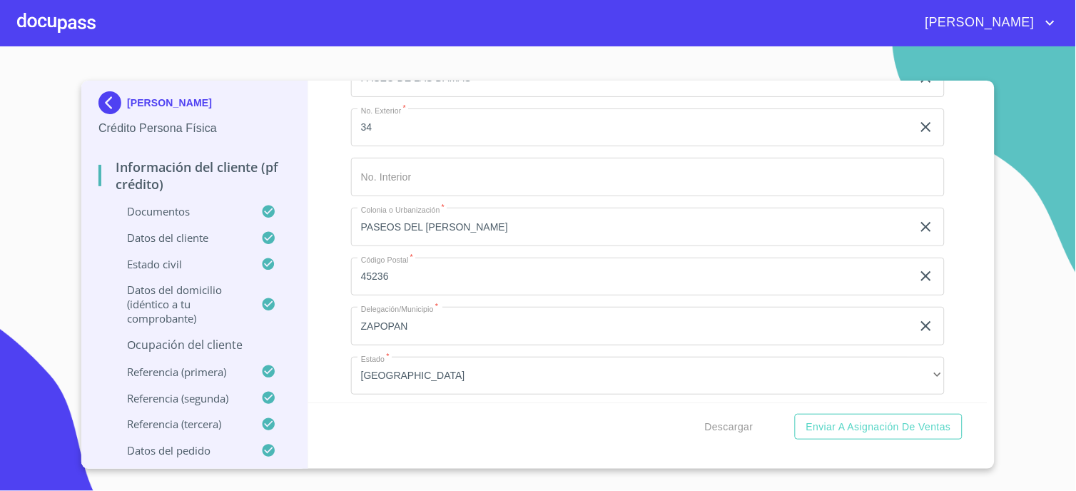
click at [336, 375] on div "Información del cliente (PF crédito) Documentos Documento de identificación.   …" at bounding box center [648, 242] width 680 height 322
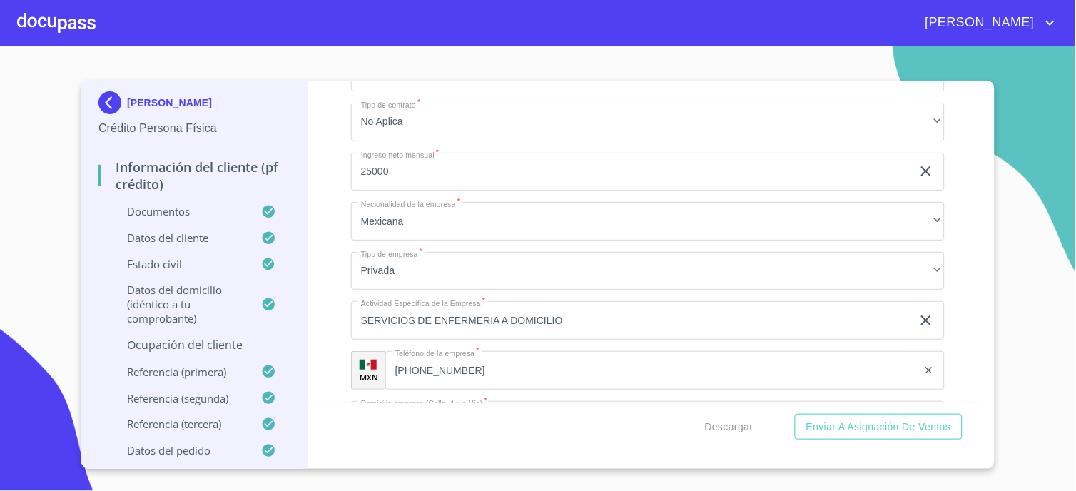
scroll to position [5945, 0]
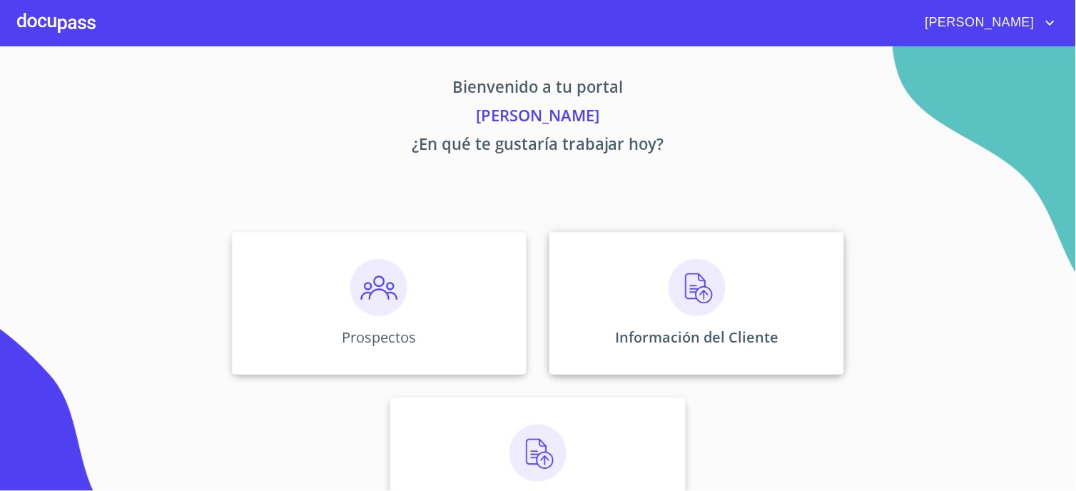
click at [678, 280] on img at bounding box center [696, 287] width 57 height 57
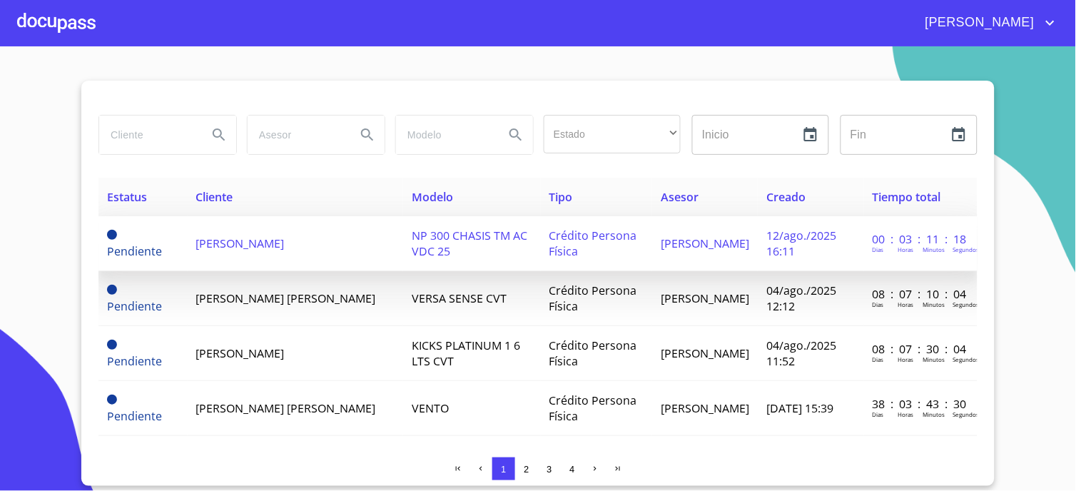
click at [239, 237] on span "[PERSON_NAME]" at bounding box center [240, 243] width 88 height 16
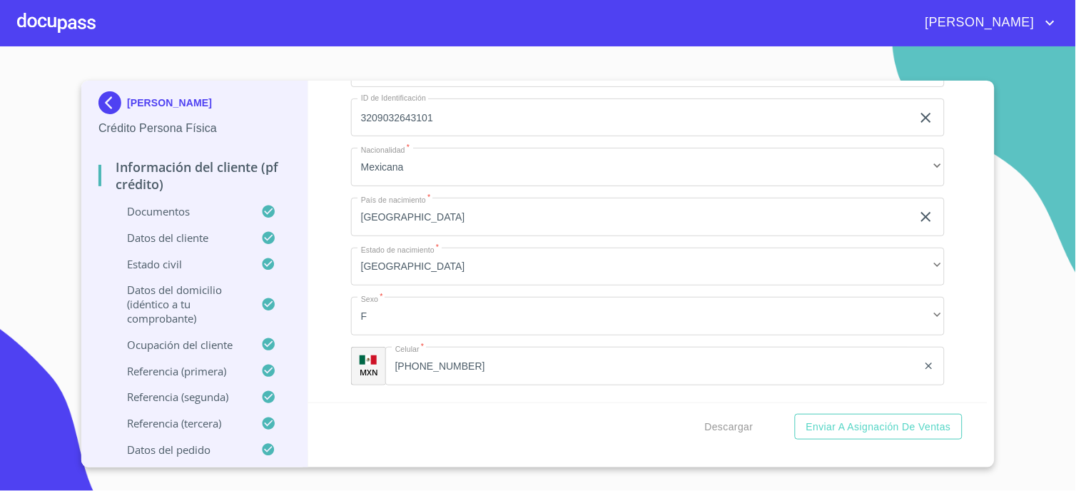
scroll to position [4589, 0]
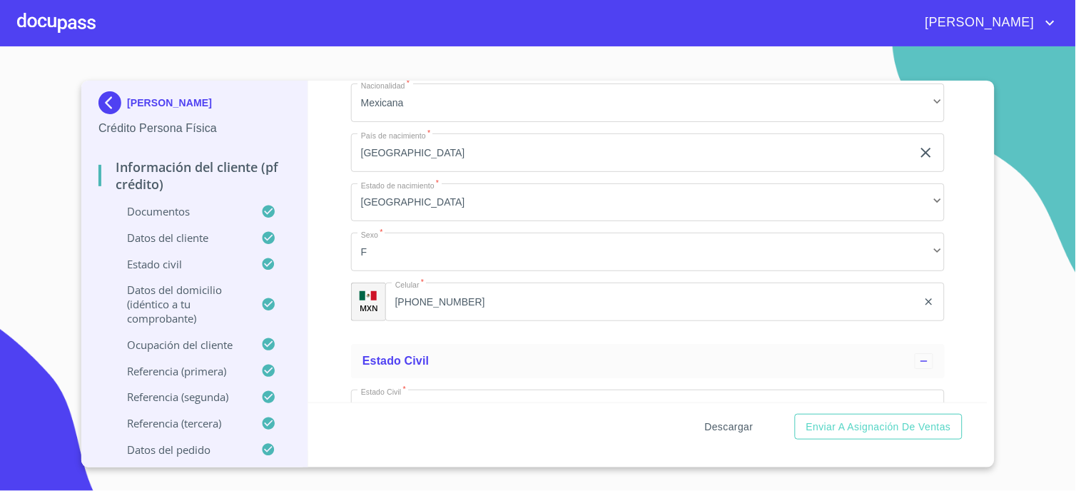
click at [716, 424] on span "Descargar" at bounding box center [729, 427] width 49 height 18
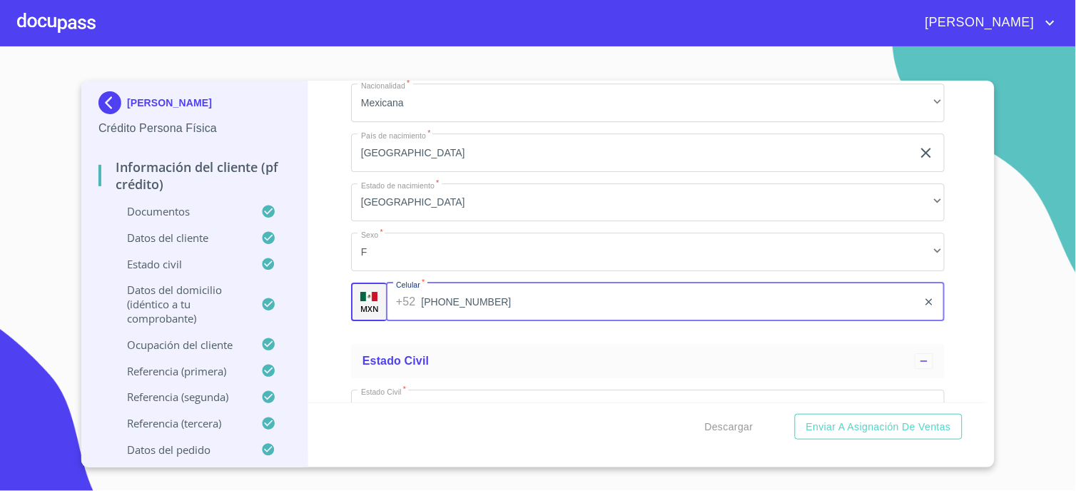
drag, startPoint x: 394, startPoint y: 295, endPoint x: 484, endPoint y: 295, distance: 89.9
click at [484, 295] on input "[PHONE_NUMBER]" at bounding box center [669, 301] width 496 height 39
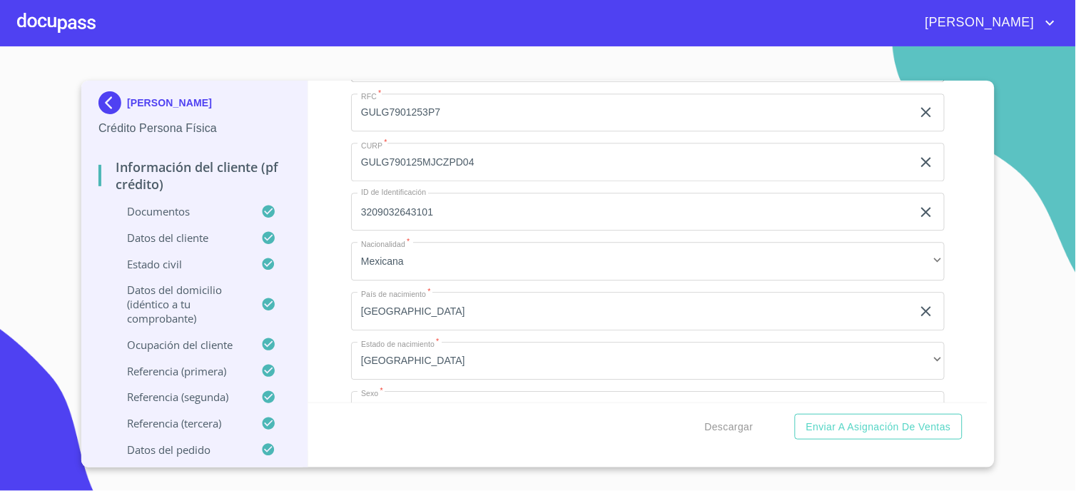
scroll to position [4352, 0]
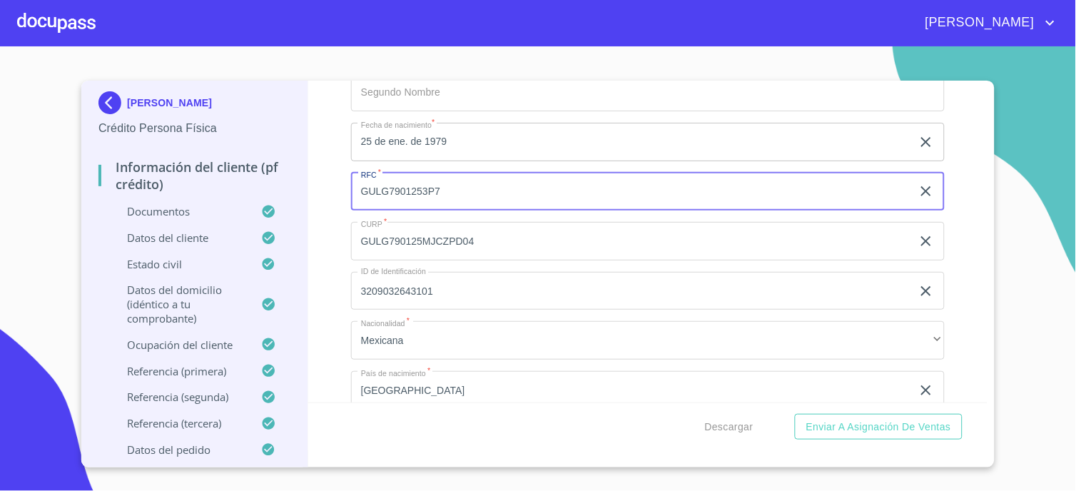
drag, startPoint x: 361, startPoint y: 180, endPoint x: 436, endPoint y: 191, distance: 75.7
click at [436, 191] on input "GULG7901253P7" at bounding box center [631, 192] width 561 height 39
click at [54, 29] on div at bounding box center [56, 23] width 78 height 46
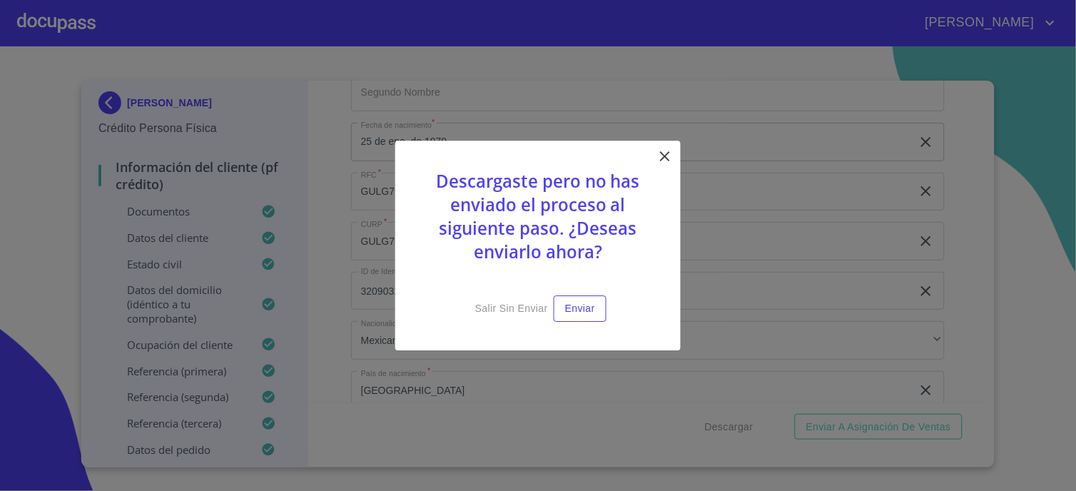
click at [664, 159] on icon at bounding box center [665, 156] width 10 height 10
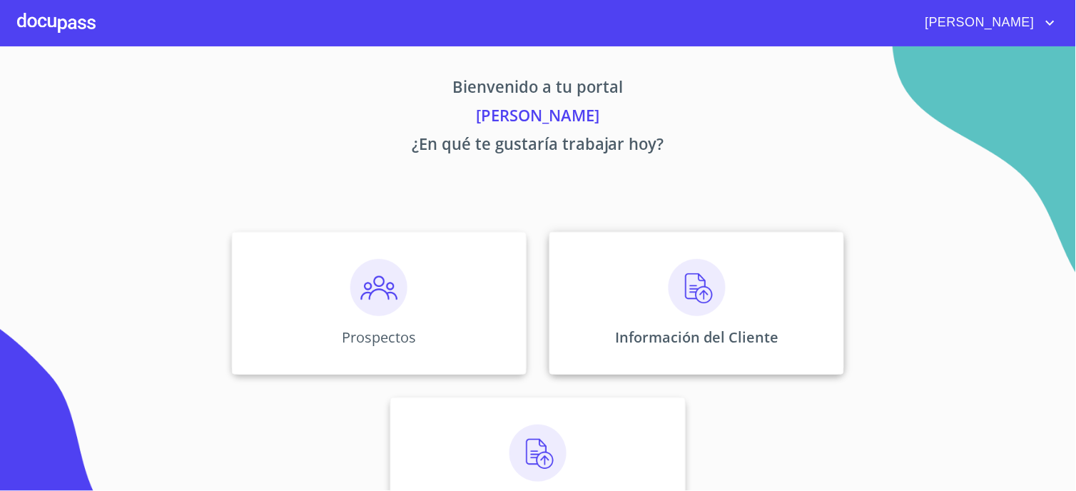
click at [680, 297] on img at bounding box center [696, 287] width 57 height 57
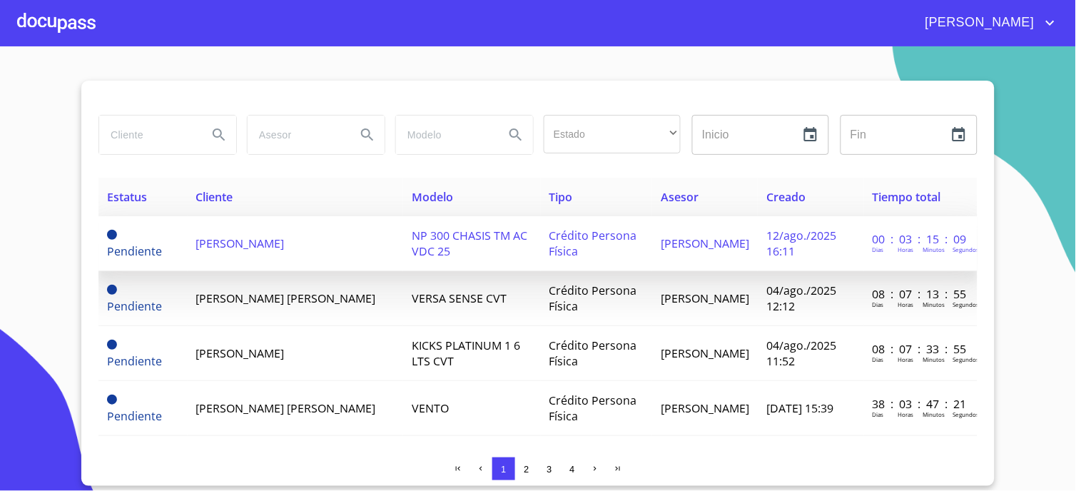
click at [245, 238] on span "[PERSON_NAME]" at bounding box center [240, 243] width 88 height 16
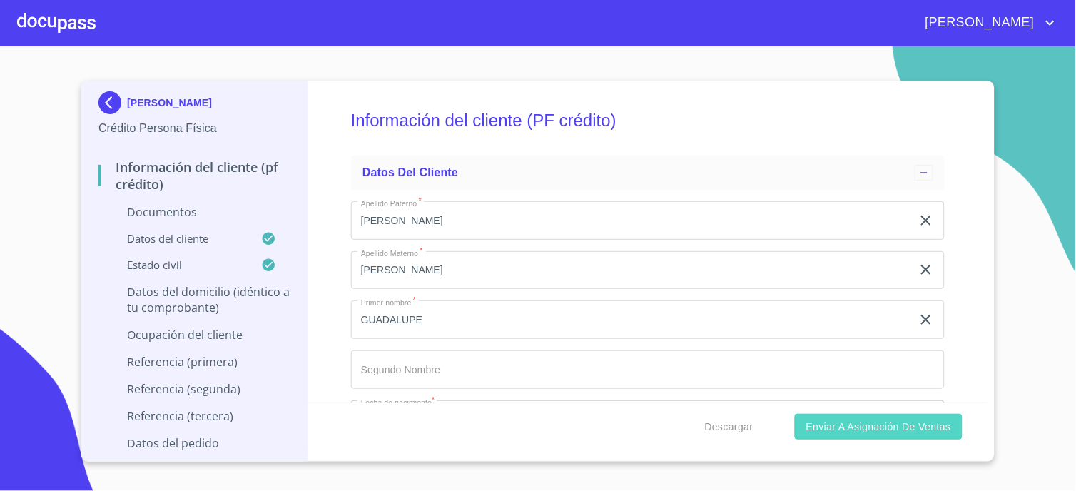
click at [915, 427] on span "Enviar a Asignación de Ventas" at bounding box center [878, 427] width 145 height 18
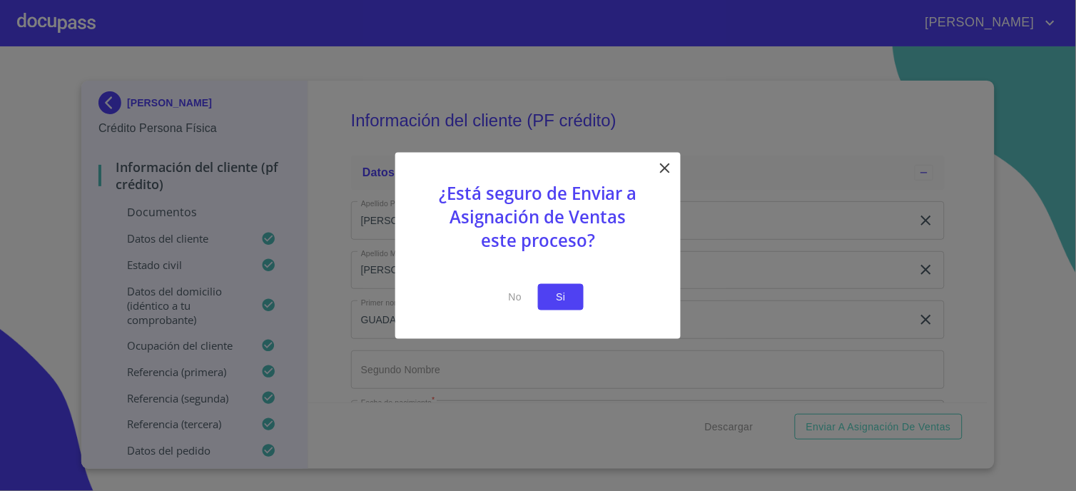
click at [578, 300] on button "Si" at bounding box center [561, 297] width 46 height 26
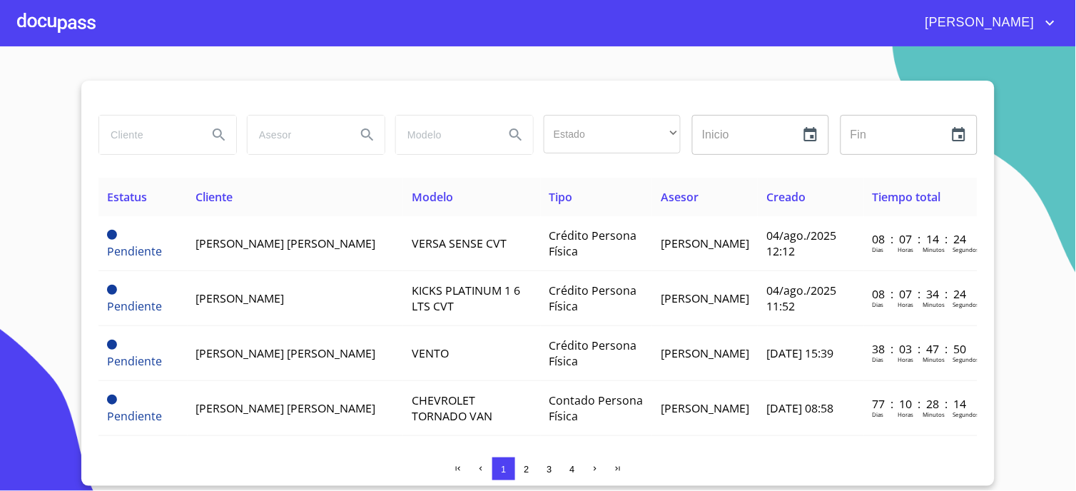
click at [77, 25] on div at bounding box center [56, 23] width 78 height 46
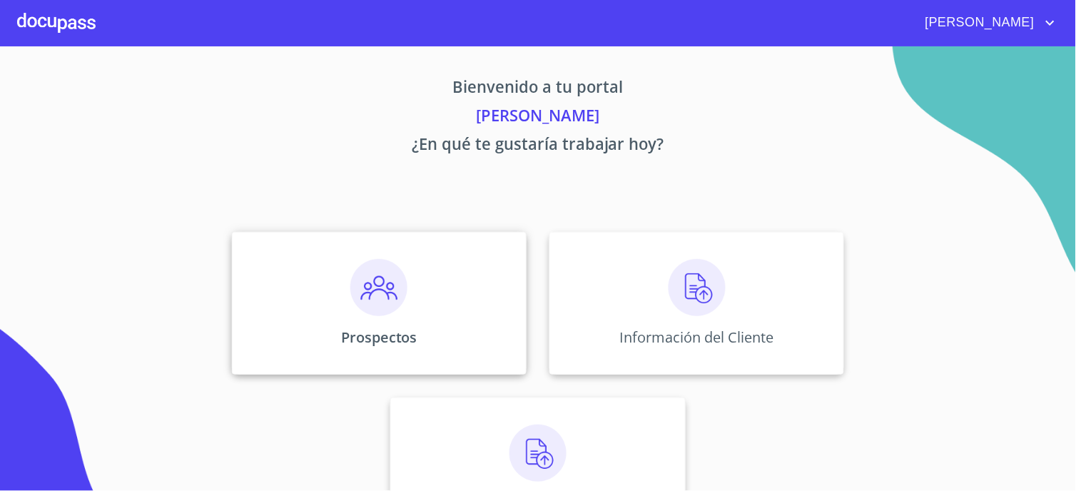
click at [417, 261] on div "Prospectos" at bounding box center [379, 303] width 295 height 143
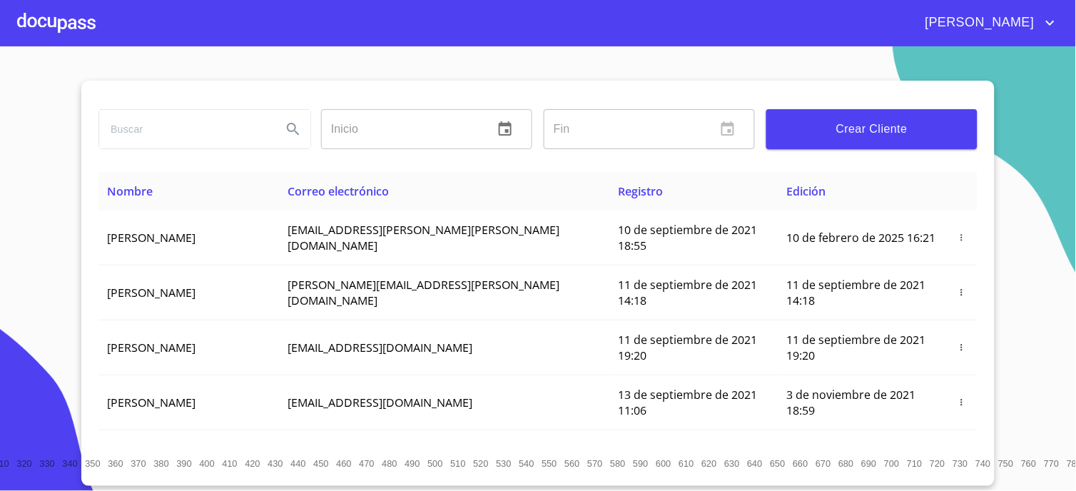
click at [167, 136] on input "search" at bounding box center [184, 129] width 171 height 39
type input "[PERSON_NAME]"
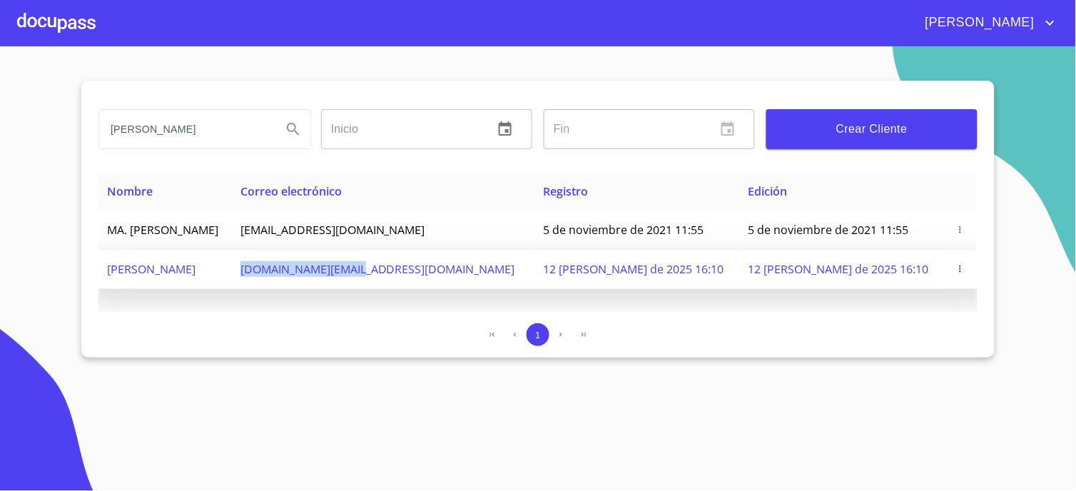
drag, startPoint x: 347, startPoint y: 268, endPoint x: 451, endPoint y: 269, distance: 103.4
click at [451, 269] on td "[DOMAIN_NAME][EMAIL_ADDRESS][DOMAIN_NAME]" at bounding box center [383, 269] width 303 height 39
copy span "[DOMAIN_NAME][EMAIL_ADDRESS][DOMAIN_NAME]"
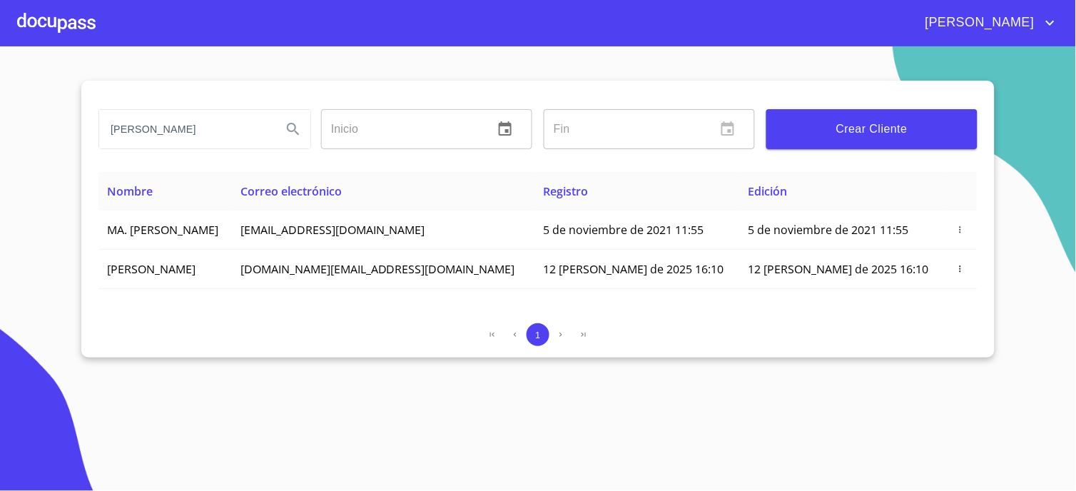
click at [41, 31] on div at bounding box center [56, 23] width 78 height 46
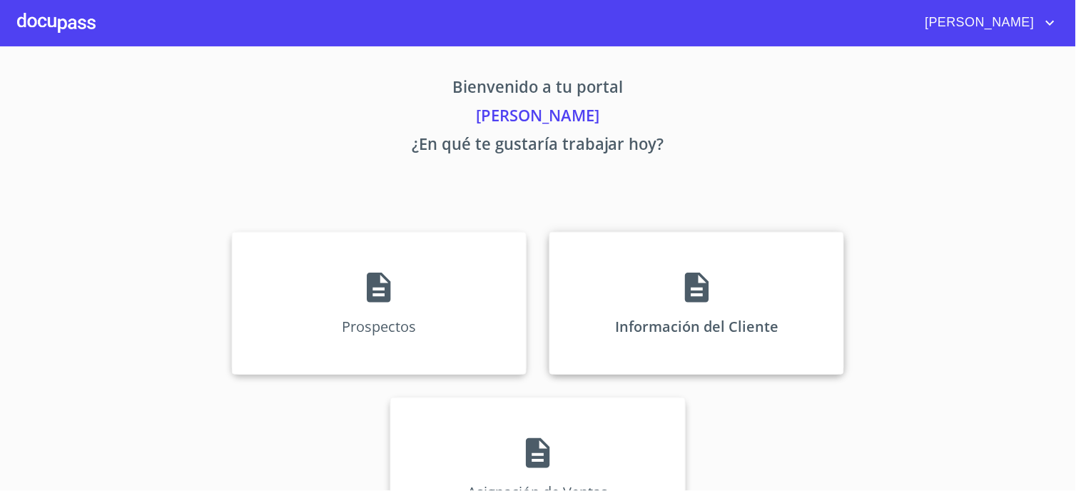
click at [721, 273] on div "Información del Cliente" at bounding box center [696, 303] width 295 height 143
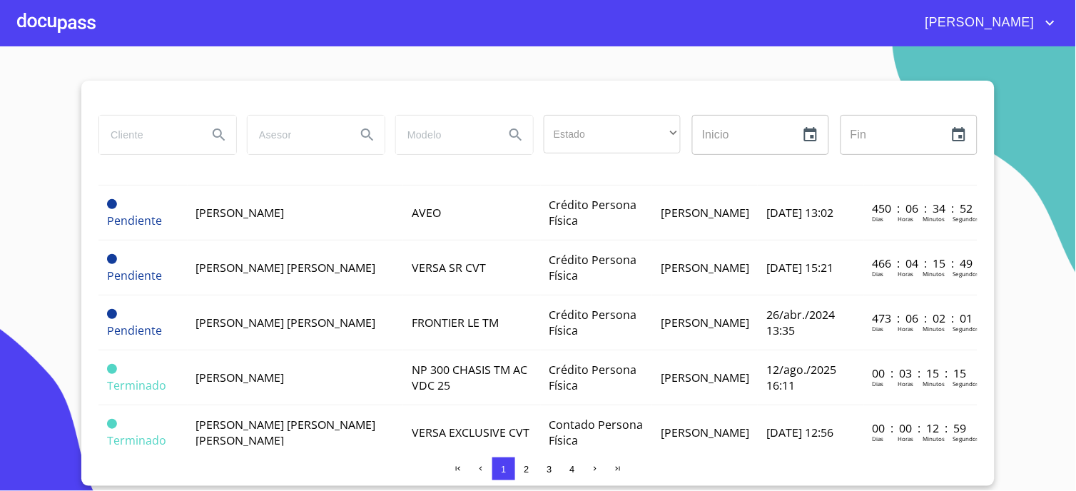
scroll to position [909, 0]
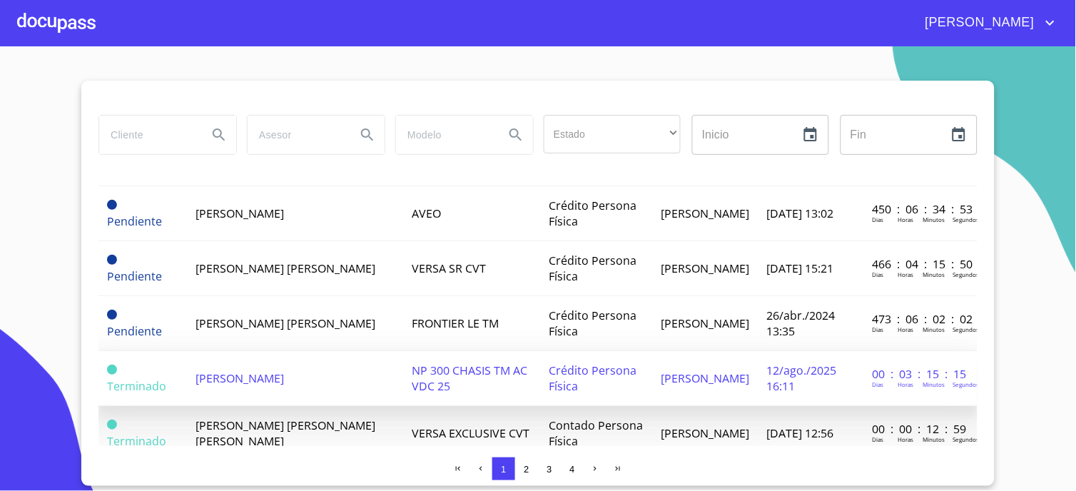
click at [257, 370] on span "[PERSON_NAME]" at bounding box center [240, 378] width 88 height 16
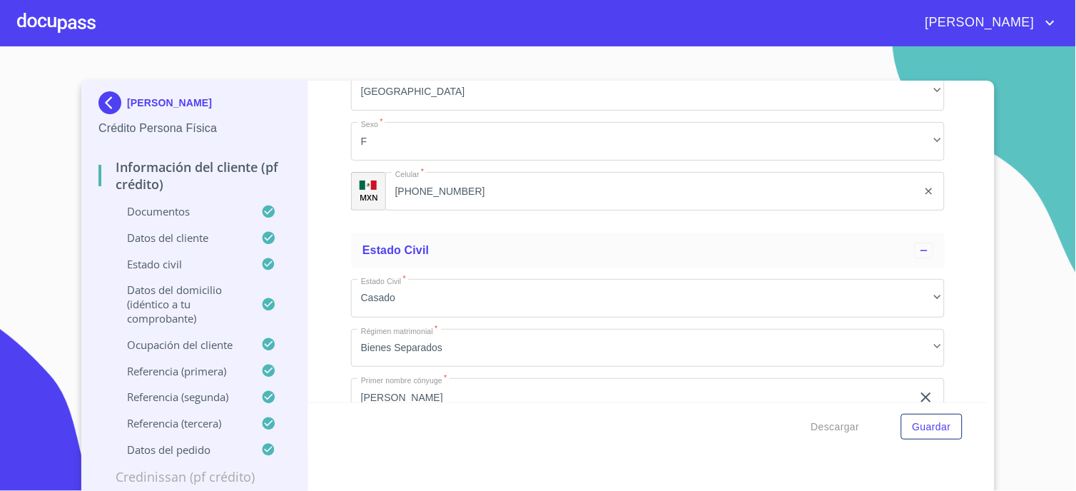
scroll to position [4621, 0]
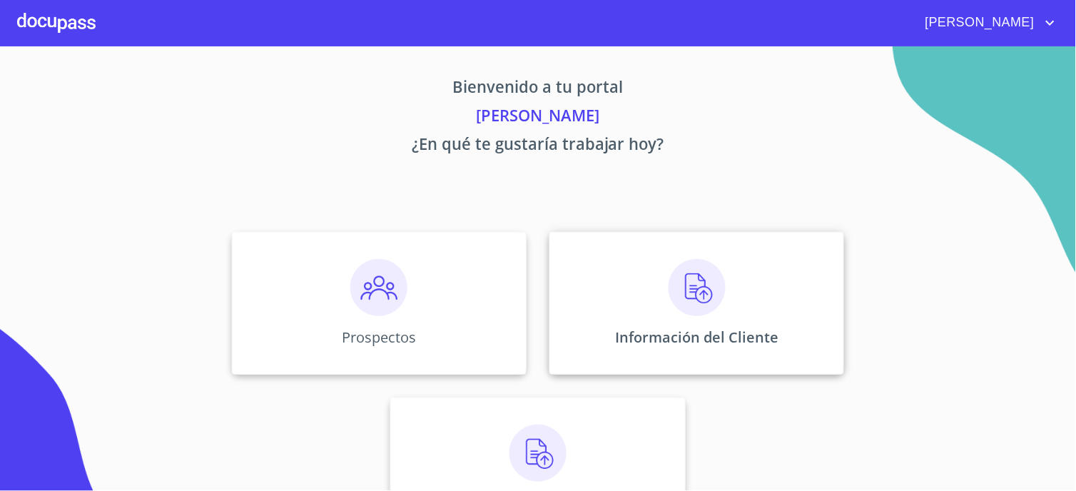
click at [698, 295] on img at bounding box center [696, 287] width 57 height 57
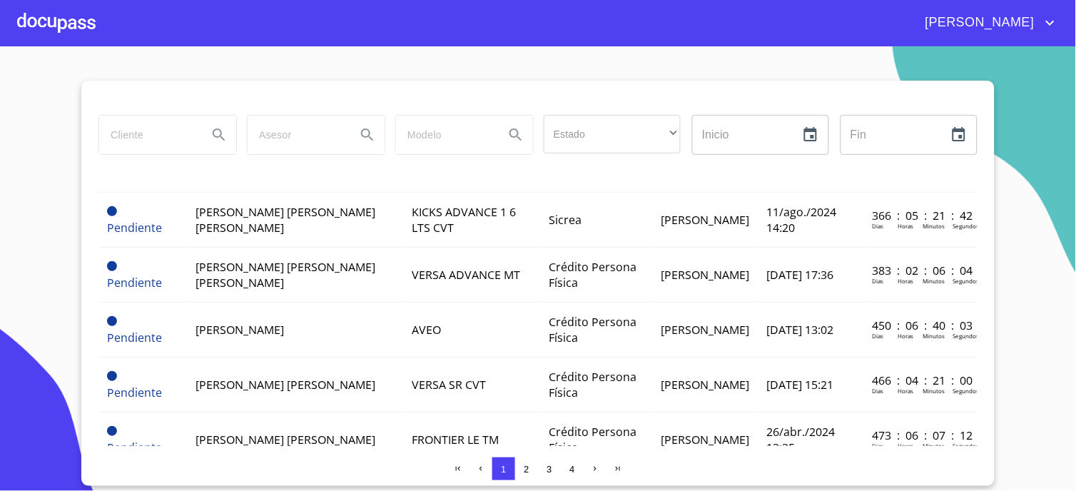
scroll to position [951, 0]
